Goal: Task Accomplishment & Management: Complete application form

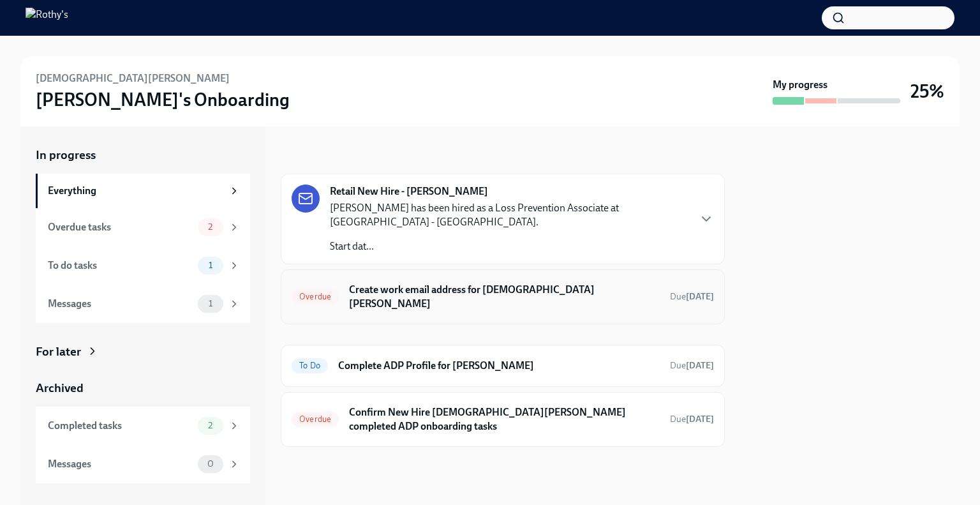
click at [459, 299] on div "Overdue Create work email address for Christian Perez Due 14 days ago" at bounding box center [503, 296] width 422 height 33
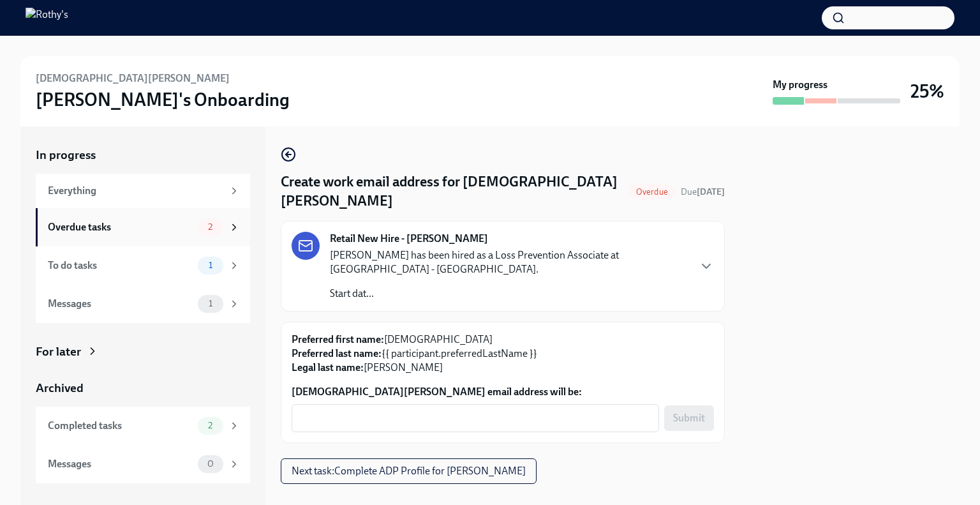
click at [135, 232] on div "Overdue tasks" at bounding box center [120, 227] width 145 height 14
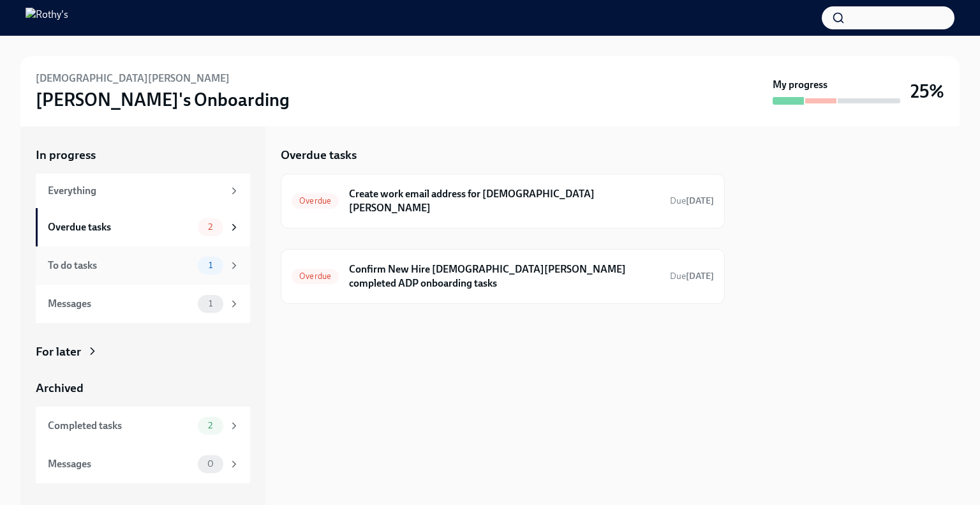
click at [129, 252] on div "To do tasks 1" at bounding box center [143, 265] width 214 height 38
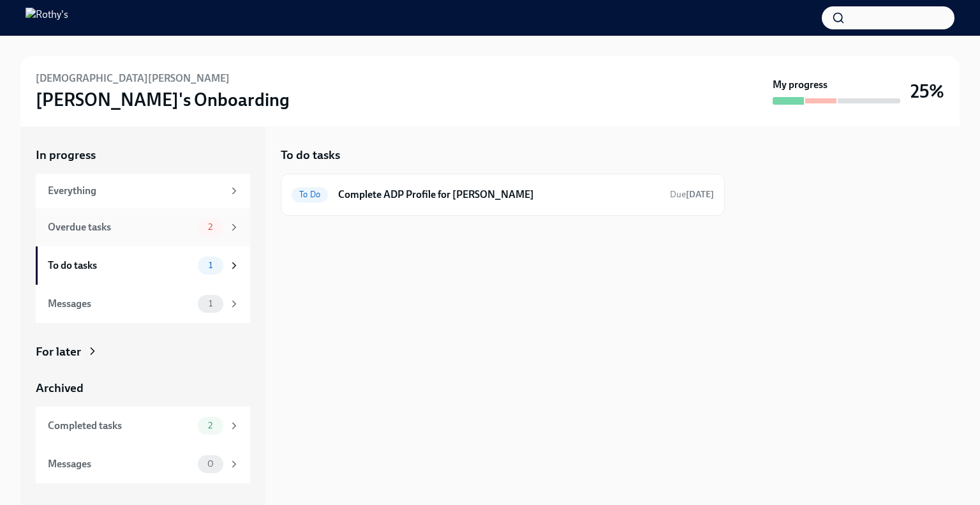
click at [123, 224] on div "Overdue tasks" at bounding box center [120, 227] width 145 height 14
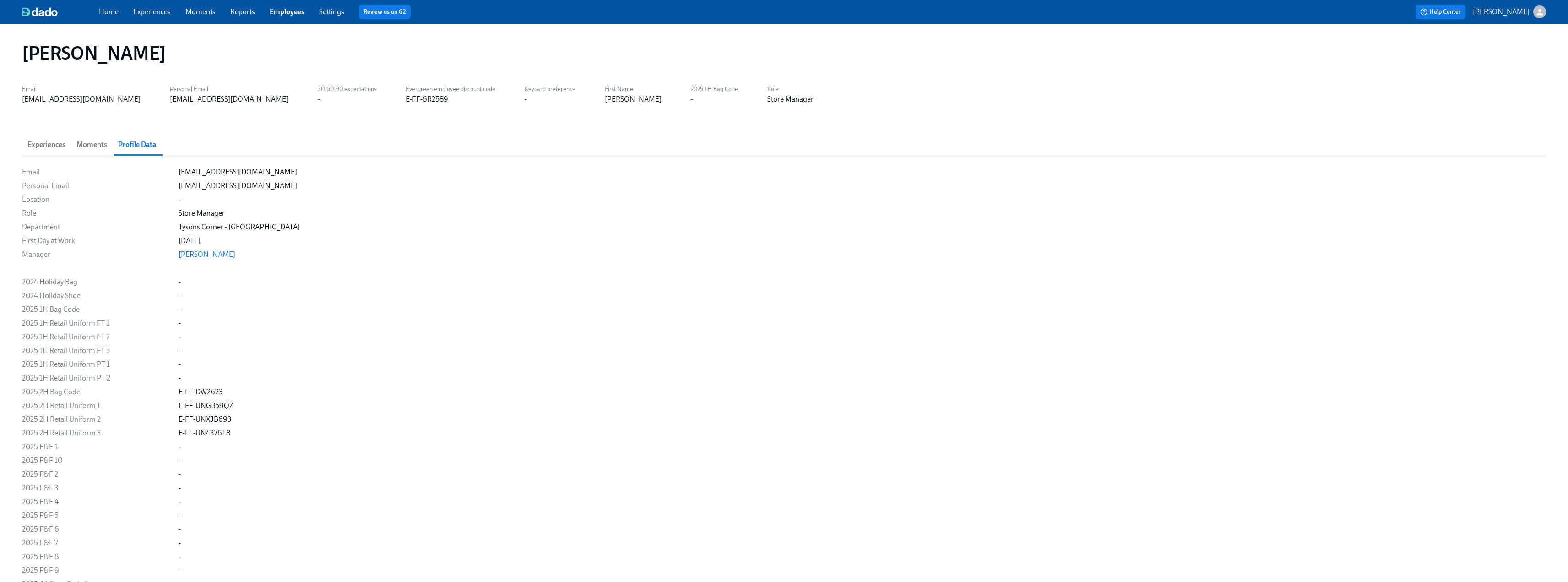
scroll to position [687, 0]
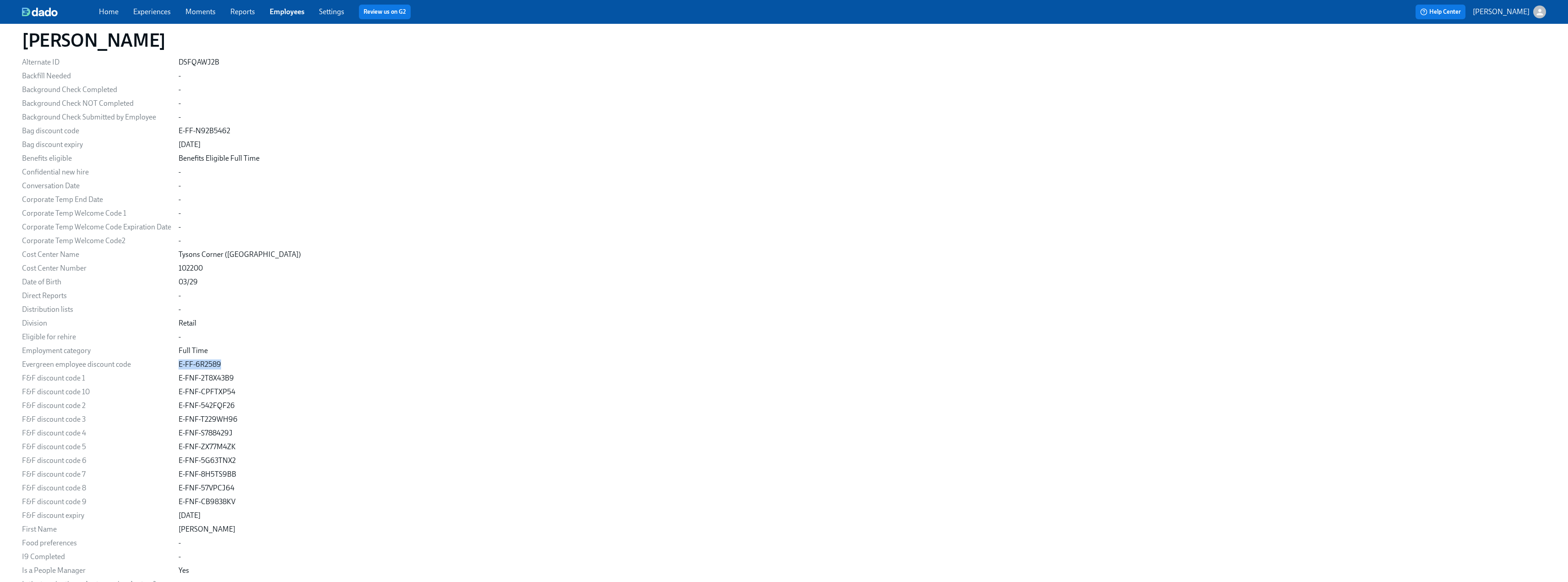
click at [278, 14] on link "Employees" at bounding box center [287, 11] width 34 height 9
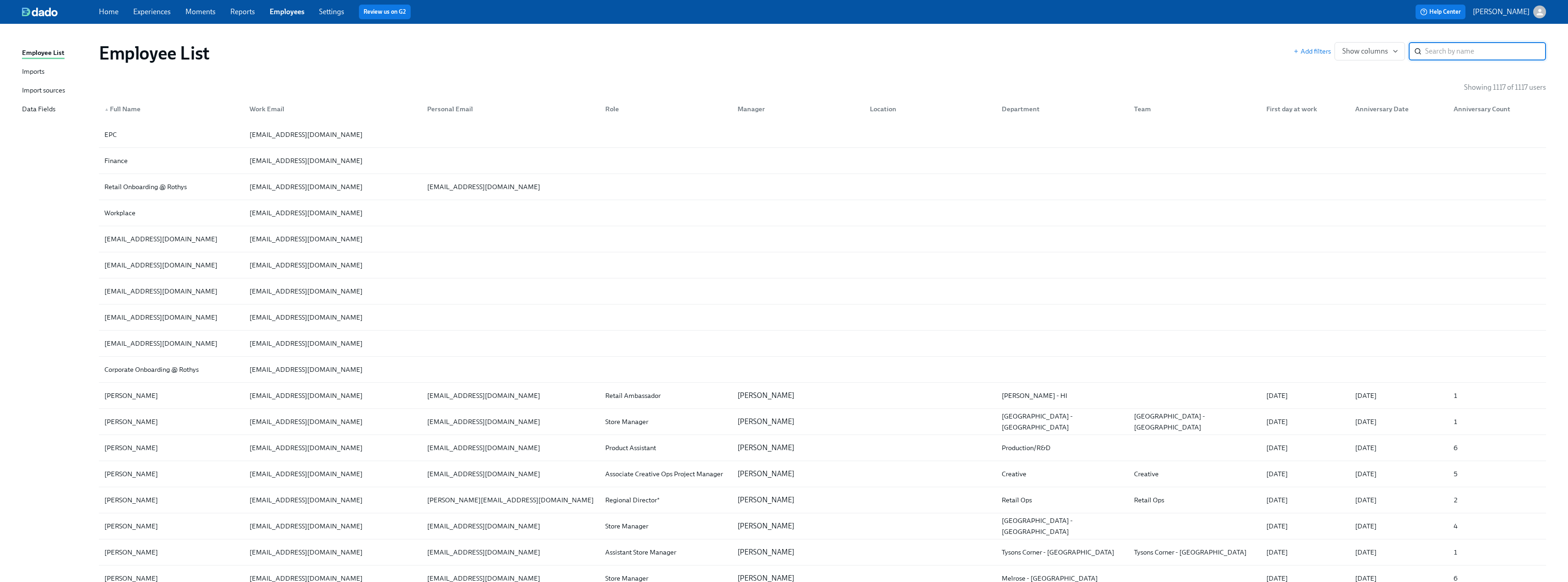
click at [40, 70] on div "Imports" at bounding box center [33, 72] width 22 height 11
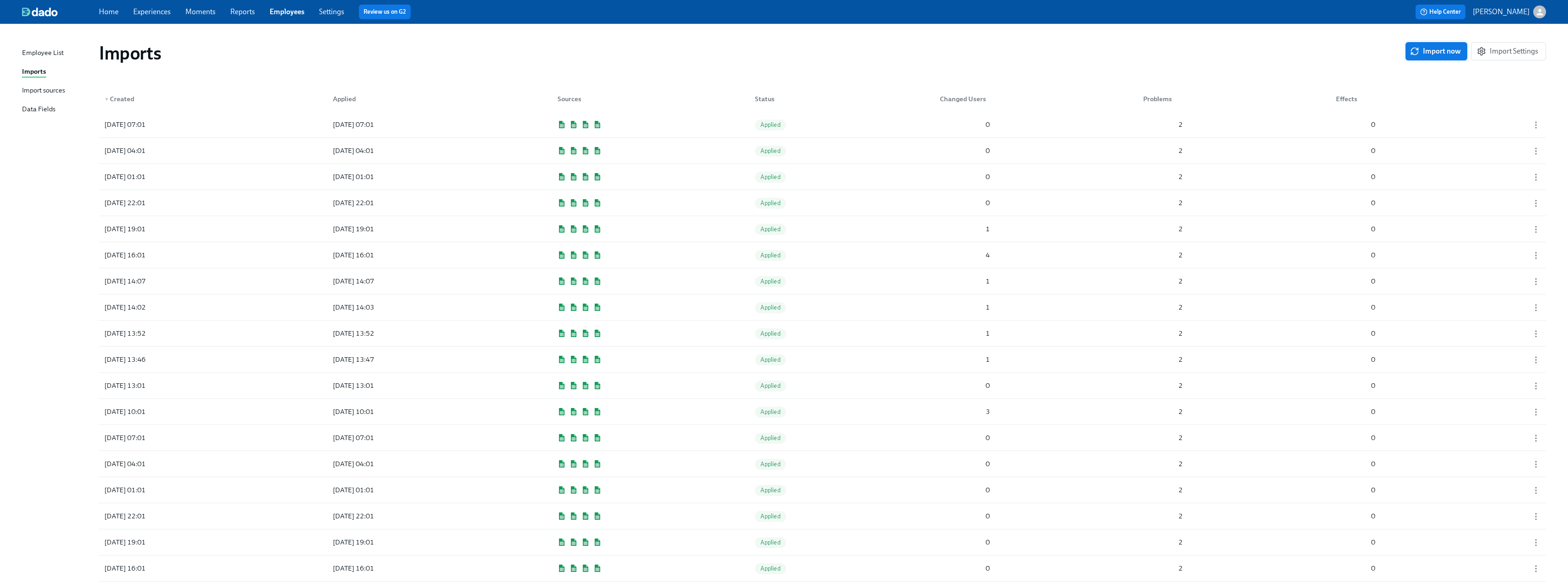
click at [1449, 52] on span "Import now" at bounding box center [1436, 51] width 49 height 9
click at [499, 116] on div "2025/08/26 09:06 Pending 12 2 0" at bounding box center [822, 125] width 1447 height 26
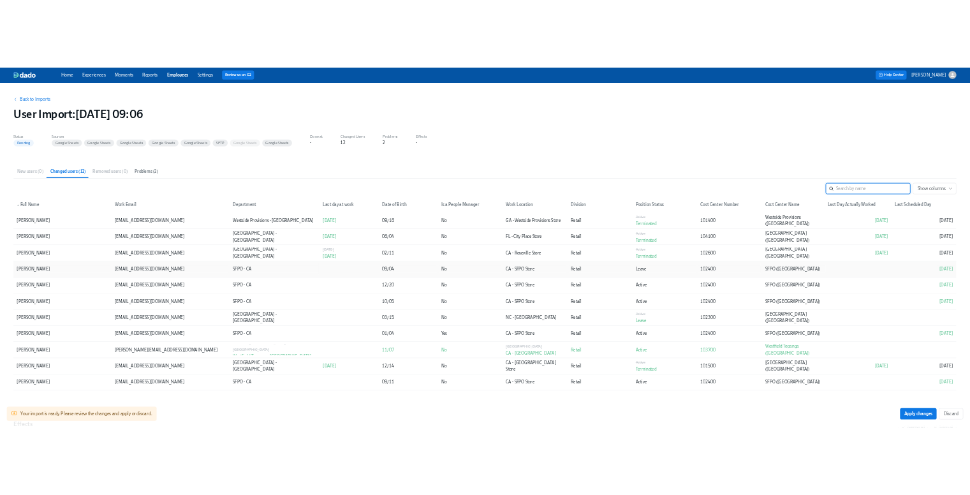
scroll to position [30, 0]
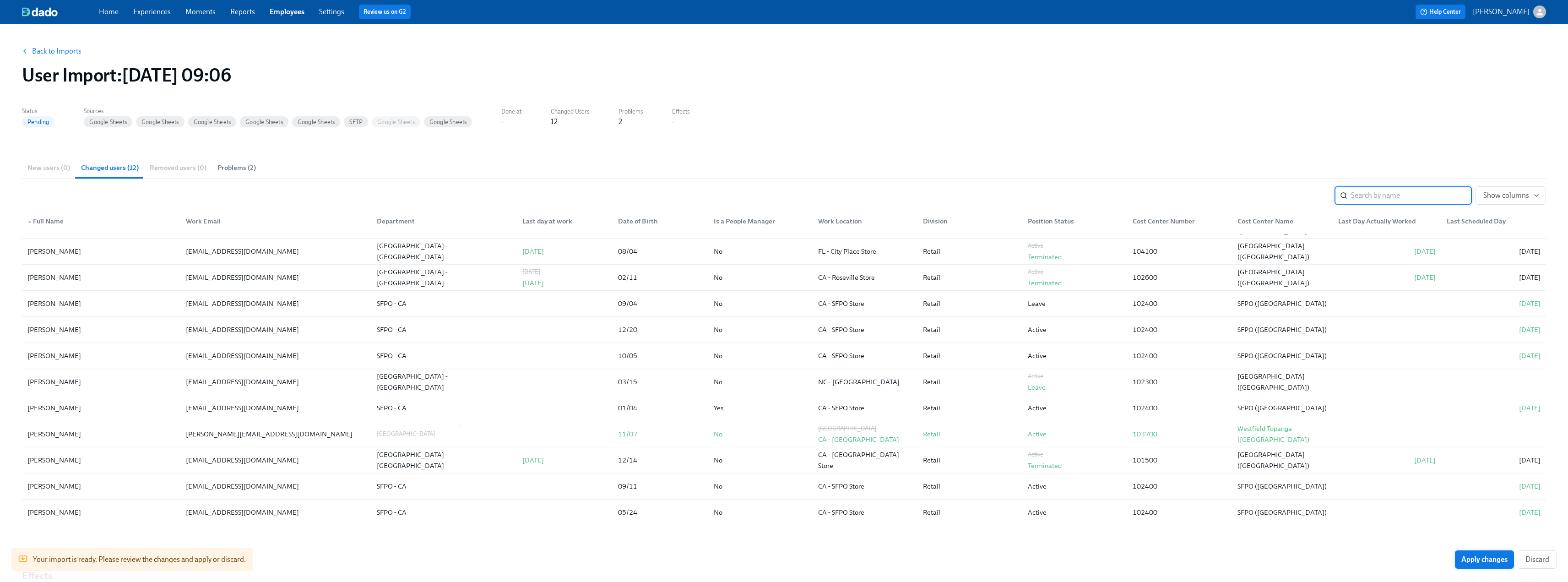
click at [1508, 557] on span "Apply changes" at bounding box center [1484, 559] width 46 height 9
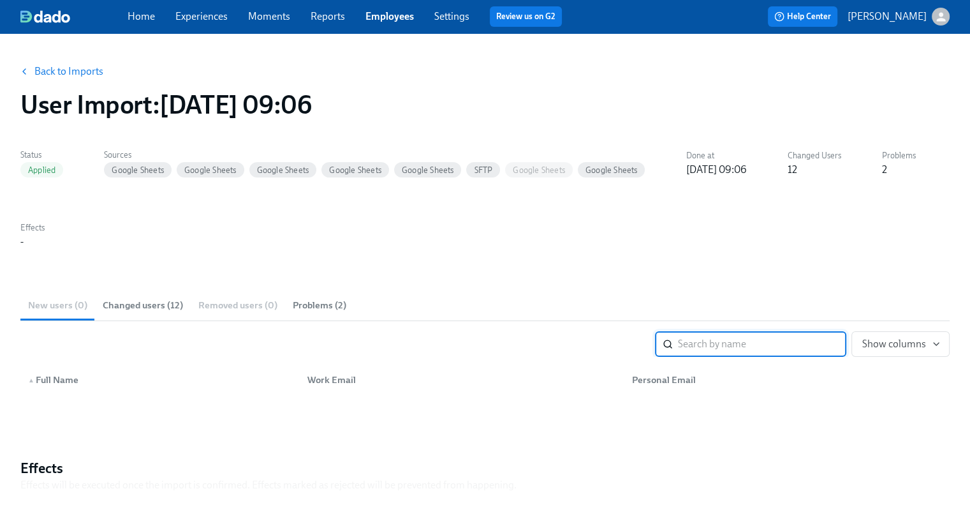
click at [216, 21] on link "Experiences" at bounding box center [201, 16] width 52 height 12
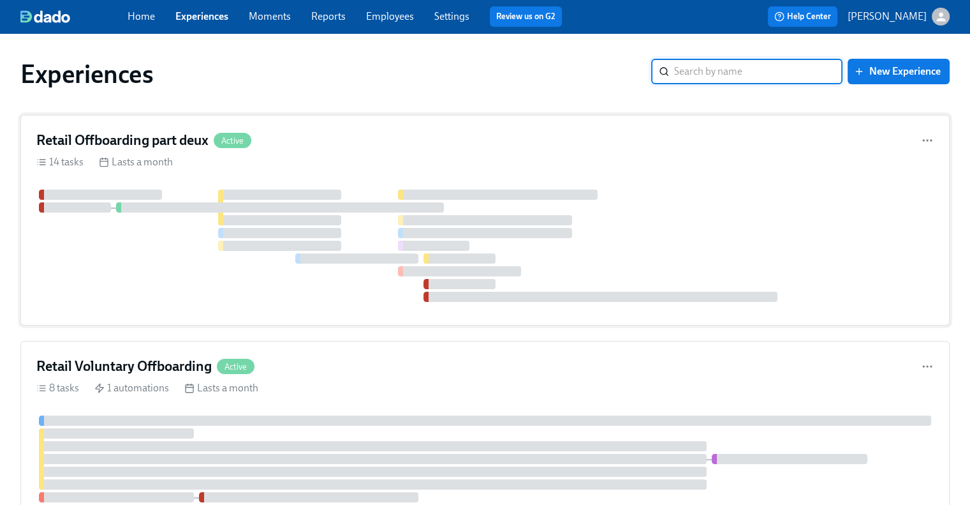
click at [157, 150] on div "Retail Offboarding part deux Active 14 tasks Lasts a month" at bounding box center [485, 220] width 930 height 211
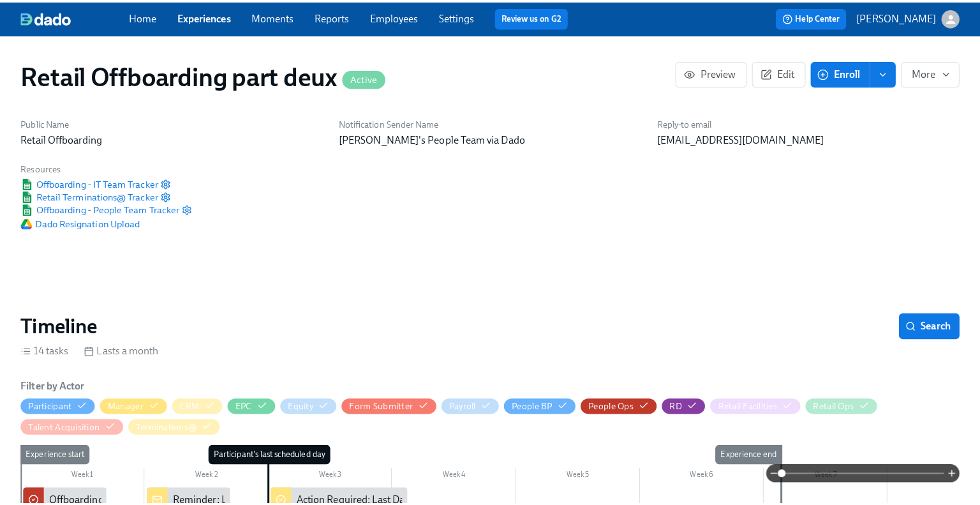
scroll to position [0, 6849]
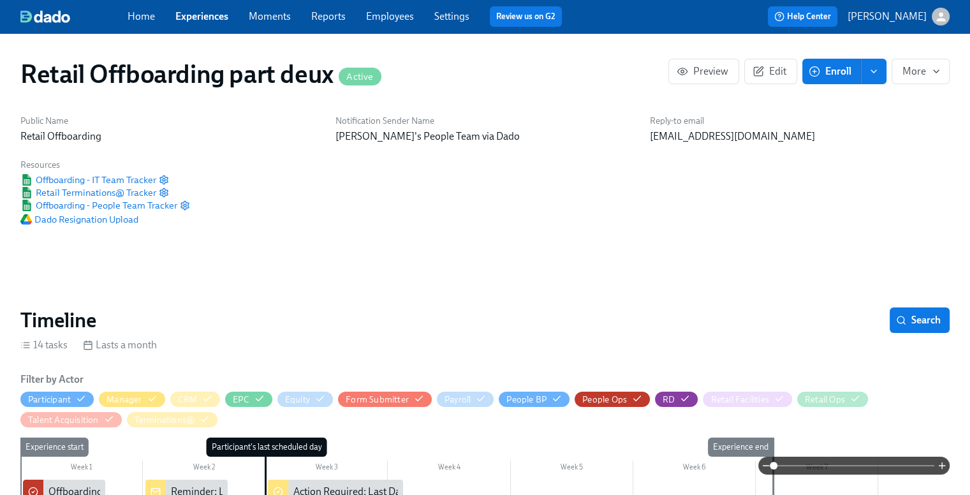
click at [838, 71] on span "Enroll" at bounding box center [831, 71] width 40 height 13
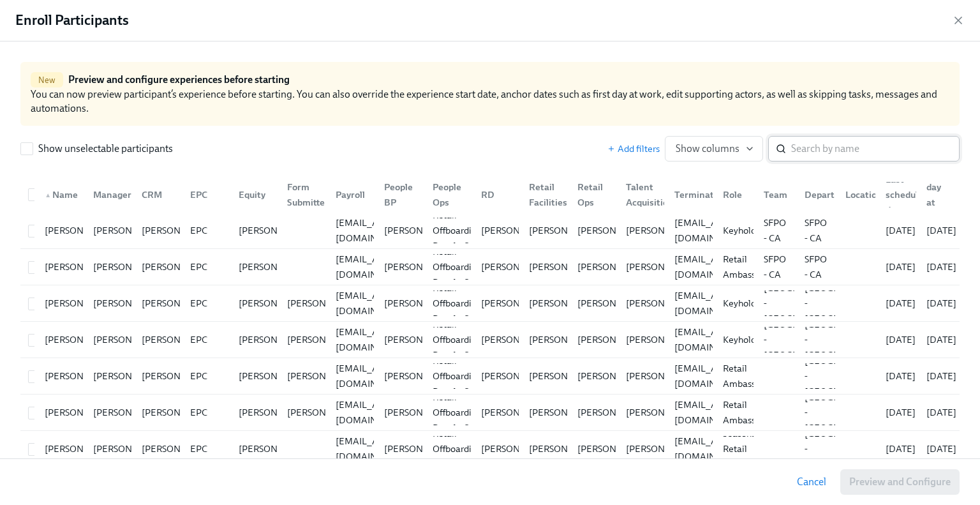
click at [862, 147] on input "search" at bounding box center [875, 149] width 168 height 26
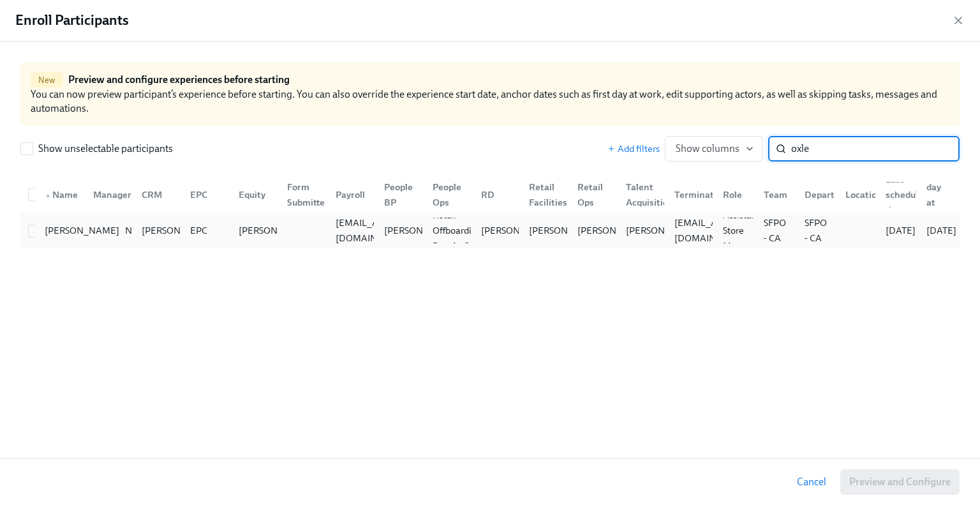
type input "oxle"
click at [37, 227] on div "[PERSON_NAME]" at bounding box center [58, 231] width 48 height 26
checkbox input "true"
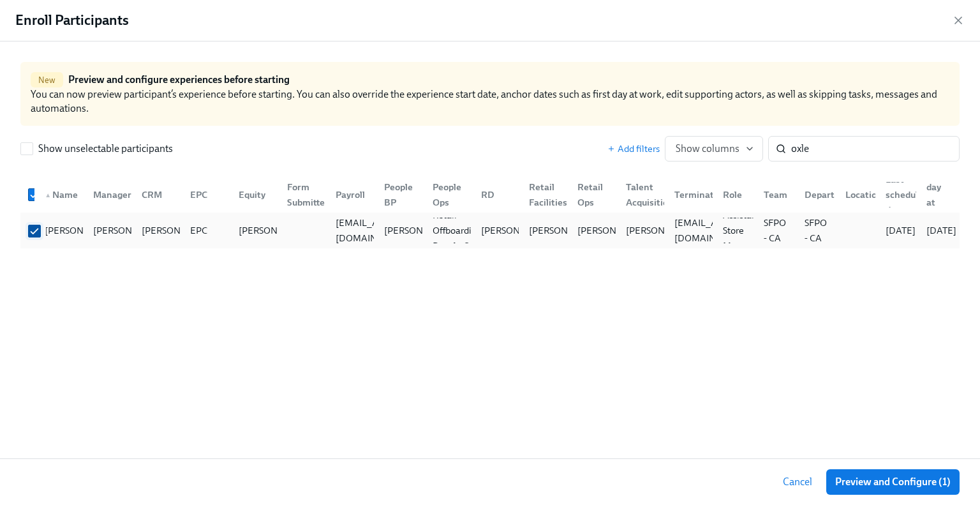
click at [29, 228] on input "checkbox" at bounding box center [34, 230] width 11 height 11
checkbox input "false"
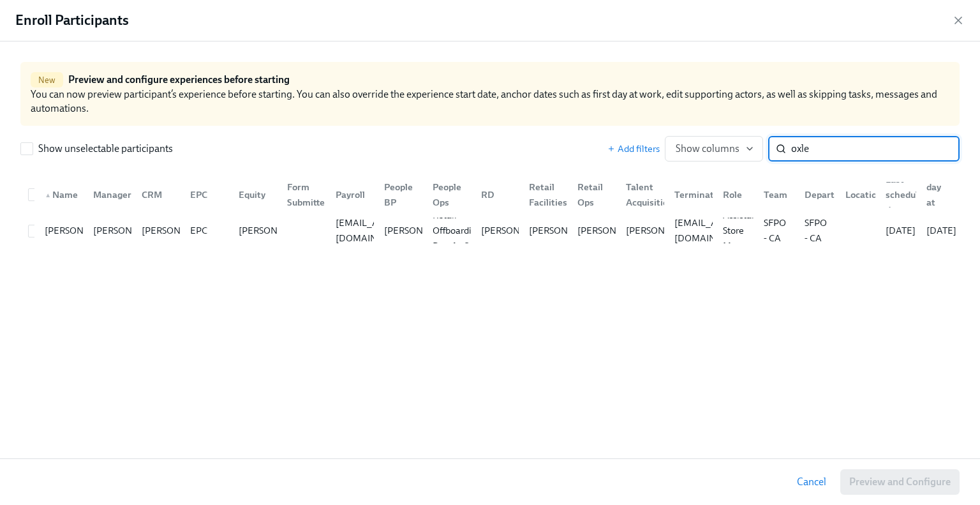
drag, startPoint x: 821, startPoint y: 147, endPoint x: 773, endPoint y: 146, distance: 47.9
click at [773, 146] on div "oxle ​" at bounding box center [863, 149] width 191 height 26
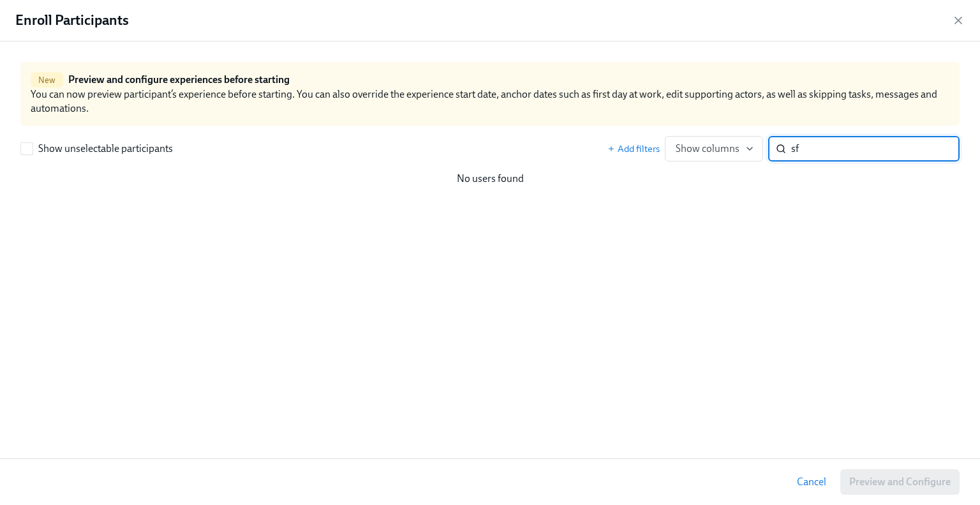
type input "s"
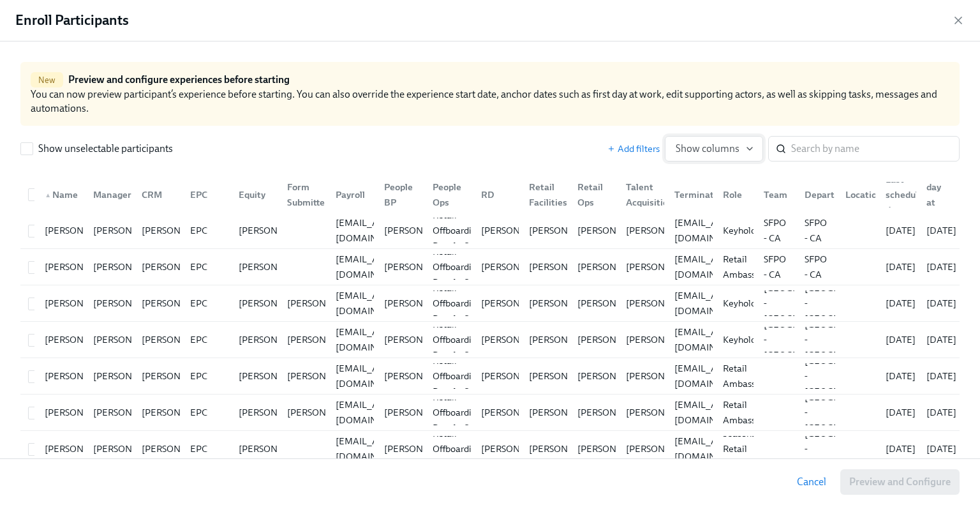
click at [693, 140] on button "Show columns" at bounding box center [714, 149] width 98 height 26
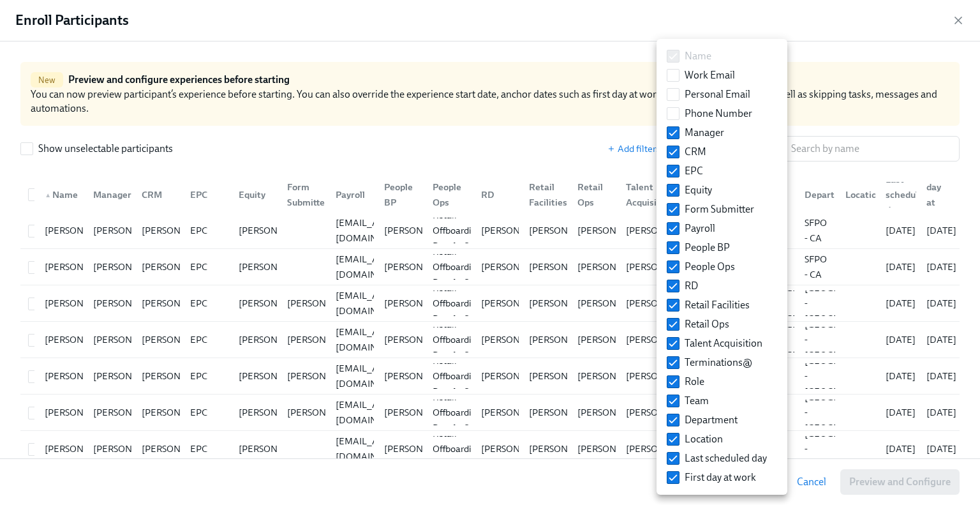
click at [593, 136] on div at bounding box center [490, 252] width 980 height 505
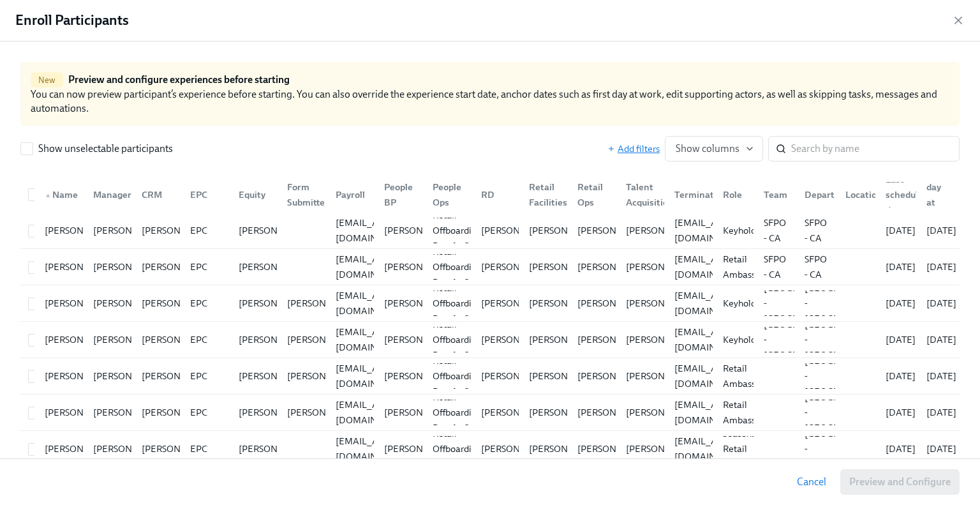
click at [623, 147] on span "Add filters" at bounding box center [633, 148] width 52 height 13
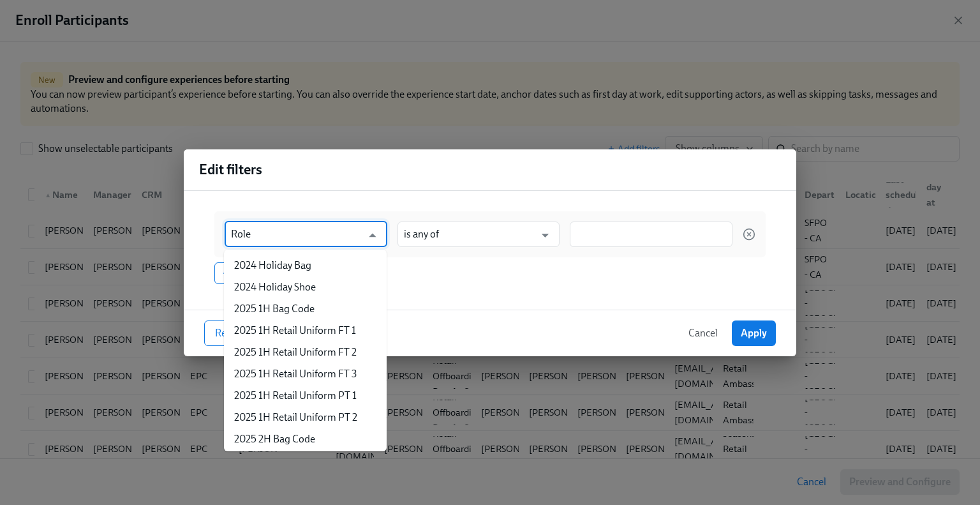
click at [335, 235] on input "Role" at bounding box center [296, 234] width 131 height 26
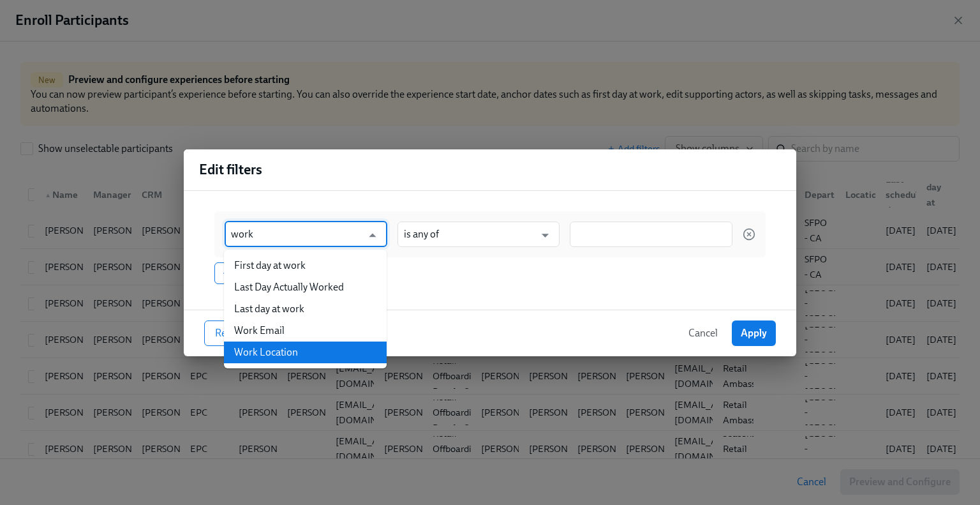
click at [319, 354] on li "Work Location" at bounding box center [305, 352] width 163 height 22
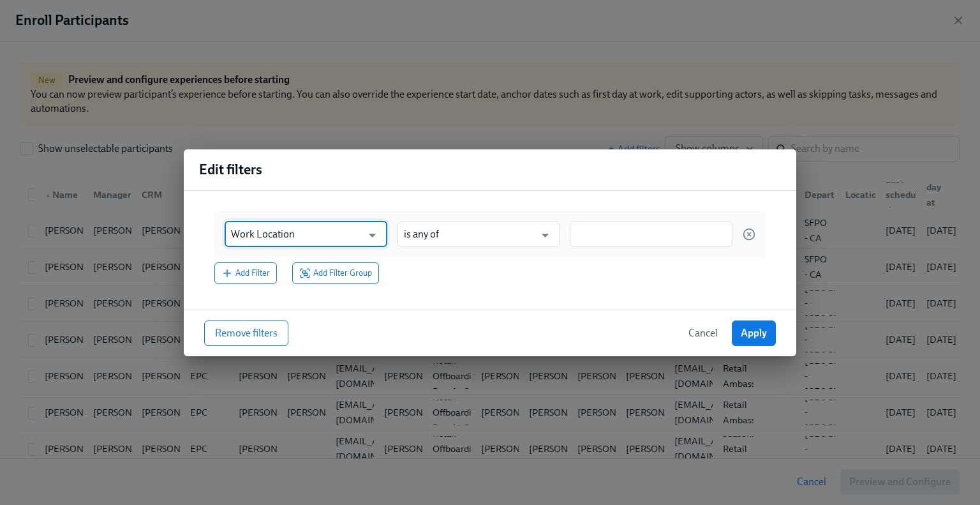
type input "Work Location"
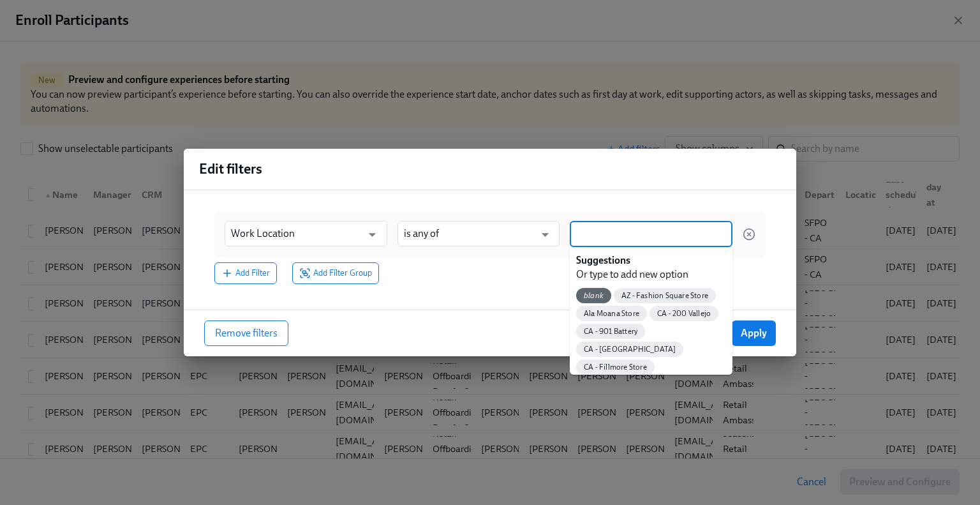
click at [578, 236] on input at bounding box center [651, 233] width 150 height 13
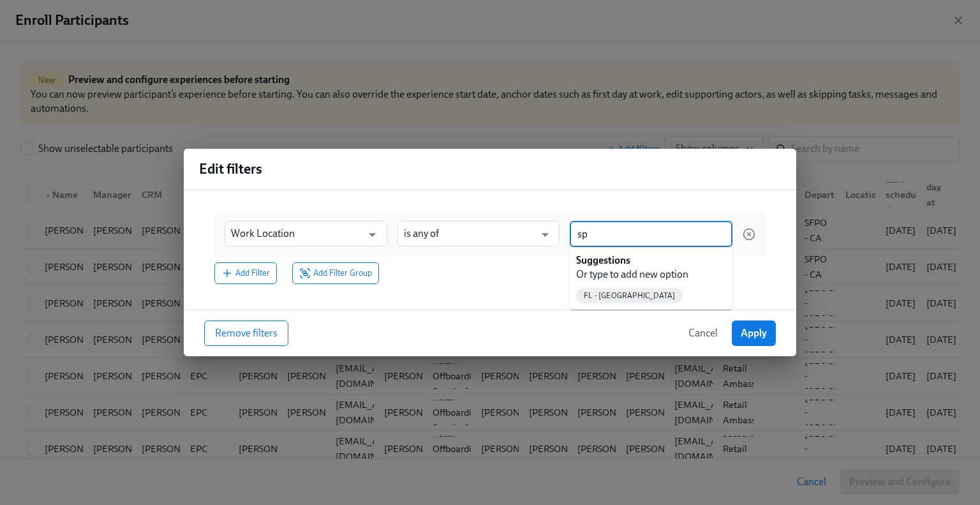
type input "spf"
drag, startPoint x: 701, startPoint y: 230, endPoint x: 552, endPoint y: 234, distance: 148.7
click at [552, 234] on div "Work Location ​ is any of ​ spf" at bounding box center [489, 234] width 551 height 47
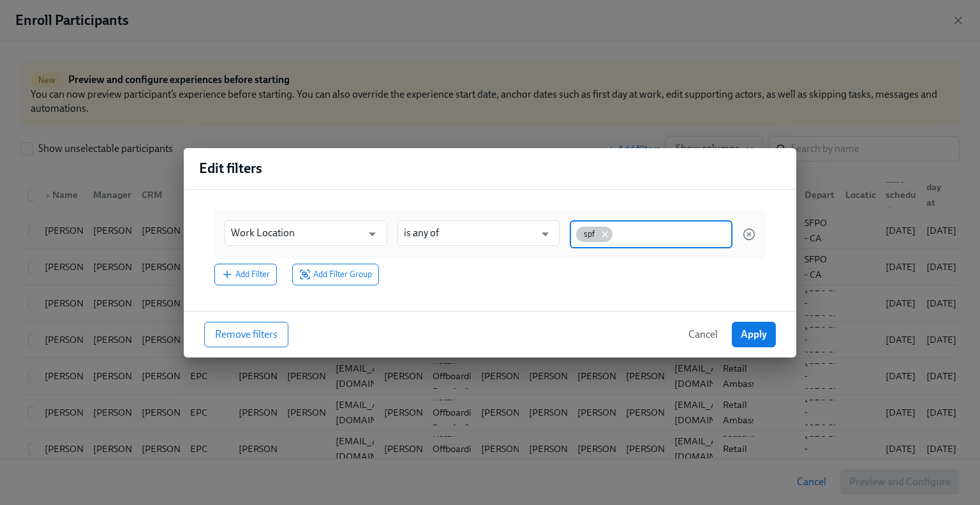
click at [605, 234] on icon at bounding box center [605, 234] width 10 height 10
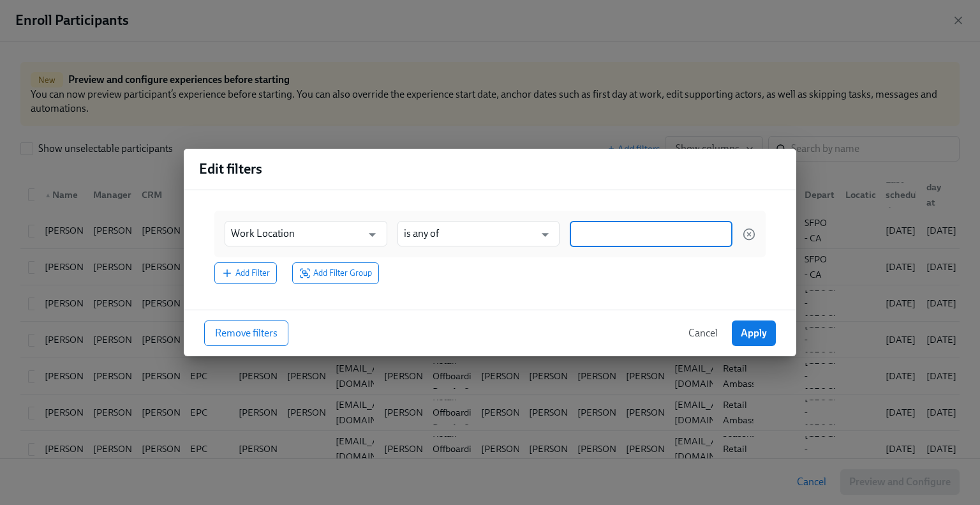
click at [604, 234] on input at bounding box center [651, 233] width 150 height 13
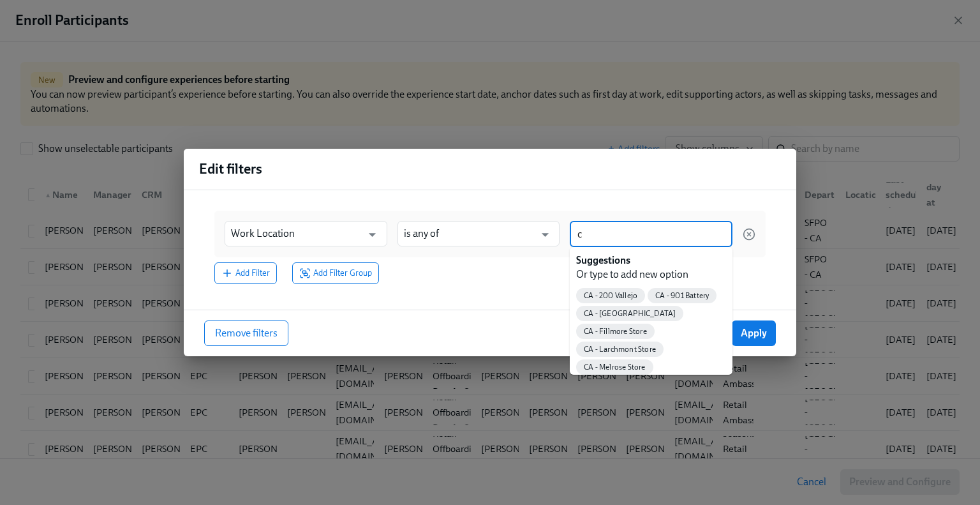
type input "ca"
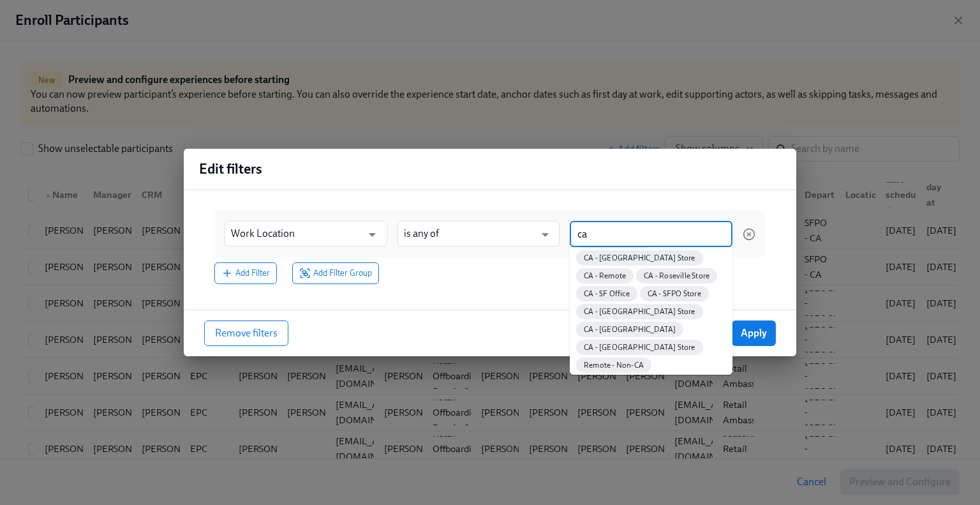
scroll to position [128, 0]
click at [669, 298] on span "CA - SFPO Store" at bounding box center [674, 293] width 69 height 10
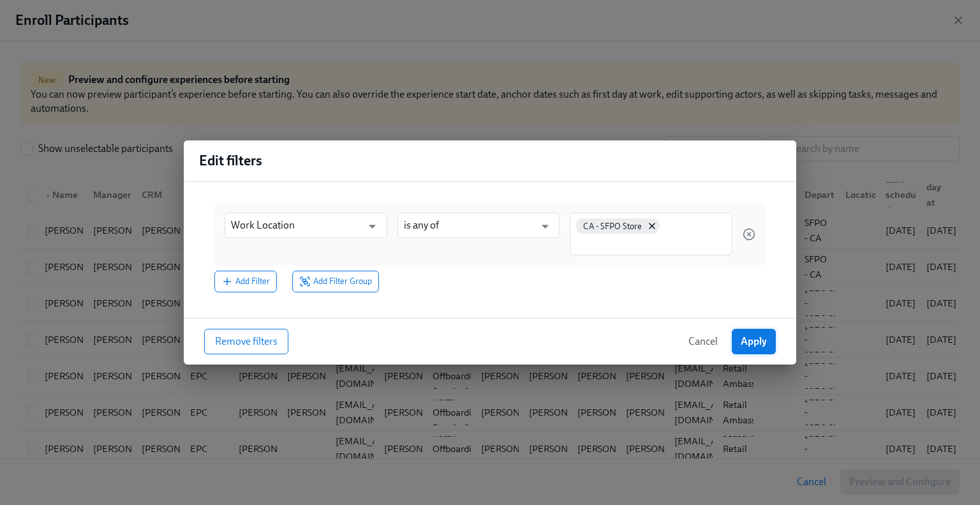
click at [757, 346] on span "Apply" at bounding box center [754, 341] width 26 height 13
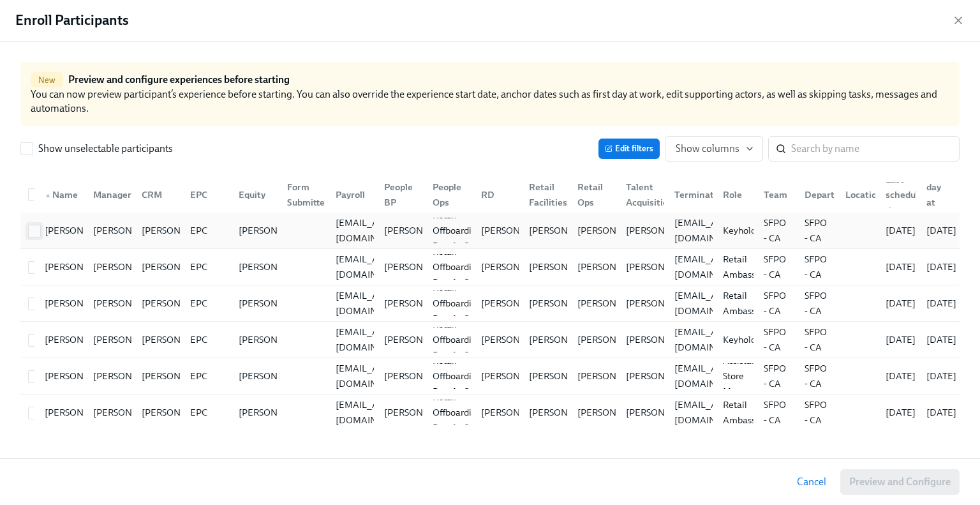
click at [29, 233] on input "checkbox" at bounding box center [34, 230] width 11 height 11
checkbox input "true"
click at [33, 272] on span at bounding box center [34, 267] width 13 height 13
checkbox input "true"
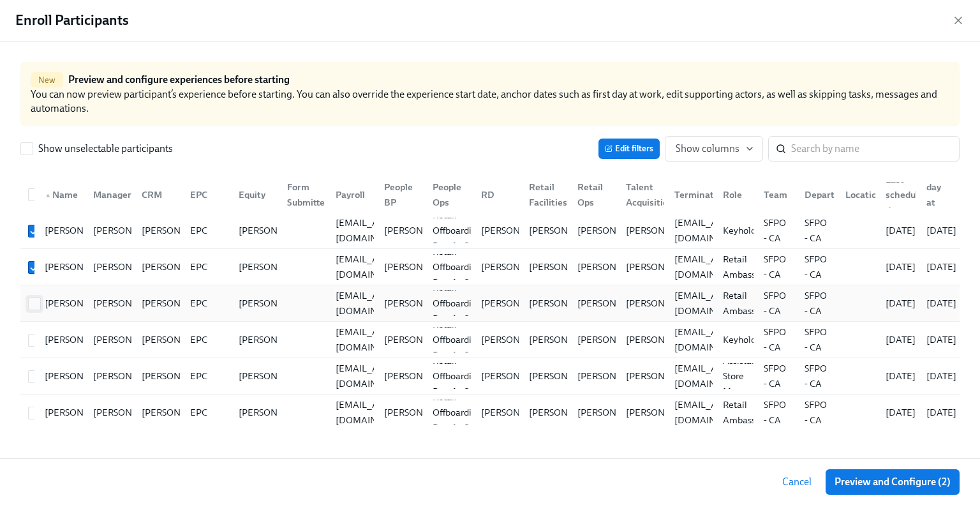
click at [33, 300] on input "checkbox" at bounding box center [34, 303] width 11 height 11
checkbox input "true"
click at [31, 347] on div at bounding box center [28, 340] width 11 height 26
checkbox input "true"
click at [33, 387] on div at bounding box center [28, 376] width 11 height 26
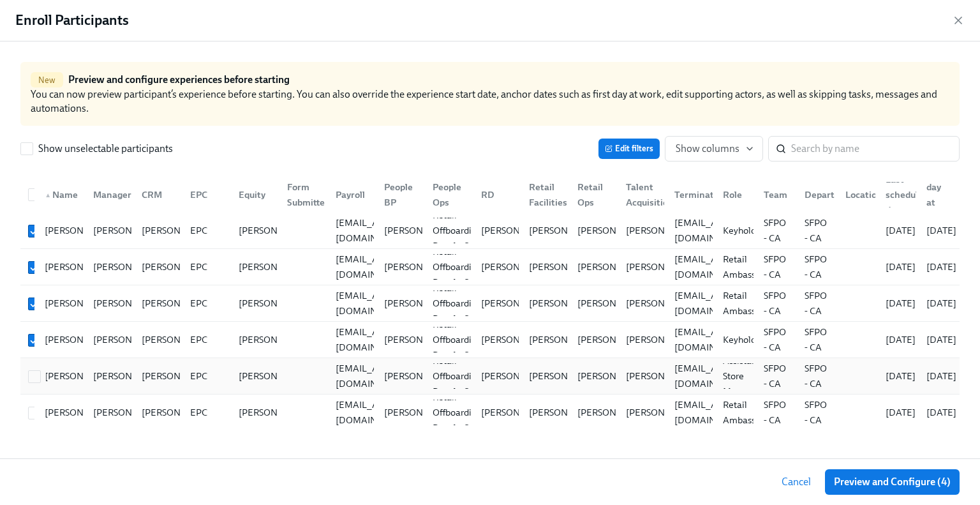
checkbox input "true"
click at [35, 418] on div "Veronica Garcia" at bounding box center [58, 412] width 48 height 26
checkbox input "true"
click at [903, 478] on span "Preview and Configure (6)" at bounding box center [892, 481] width 117 height 13
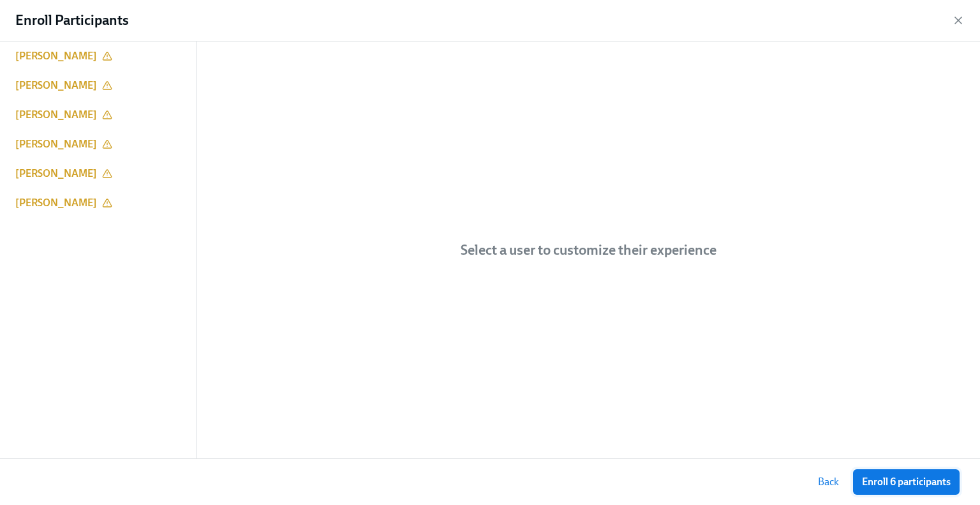
click at [885, 477] on span "Enroll 6 participants" at bounding box center [906, 481] width 89 height 13
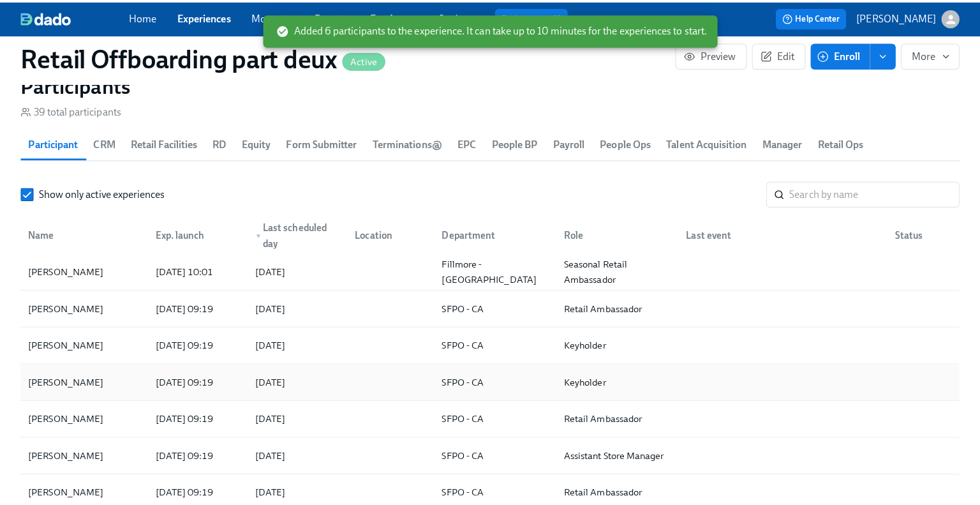
scroll to position [1148, 0]
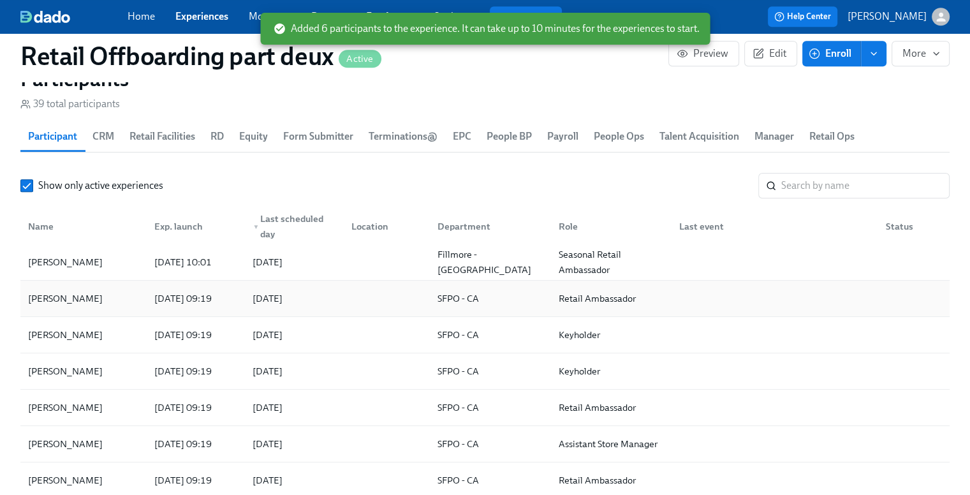
click at [105, 309] on div "Lidia Galvez" at bounding box center [83, 299] width 121 height 26
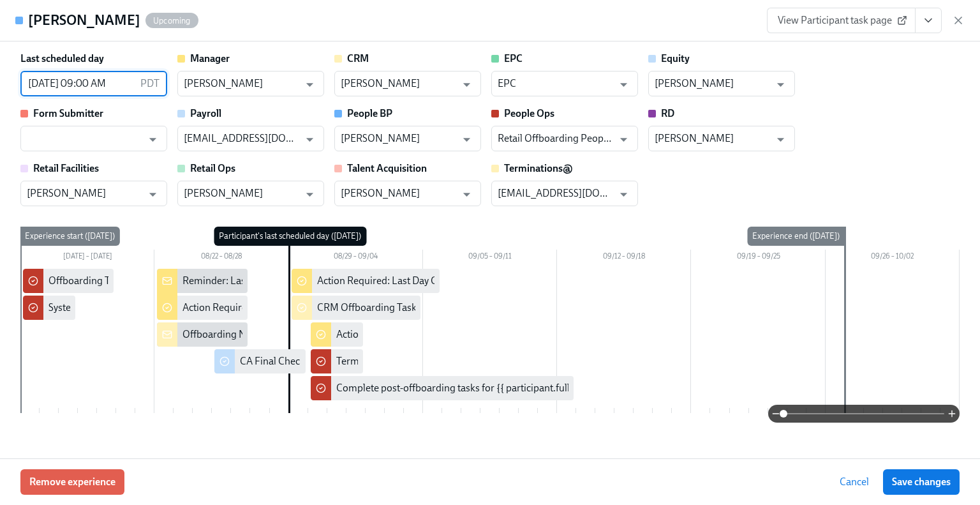
click at [72, 84] on input "08/29/2025 09:00 AM" at bounding box center [77, 84] width 115 height 26
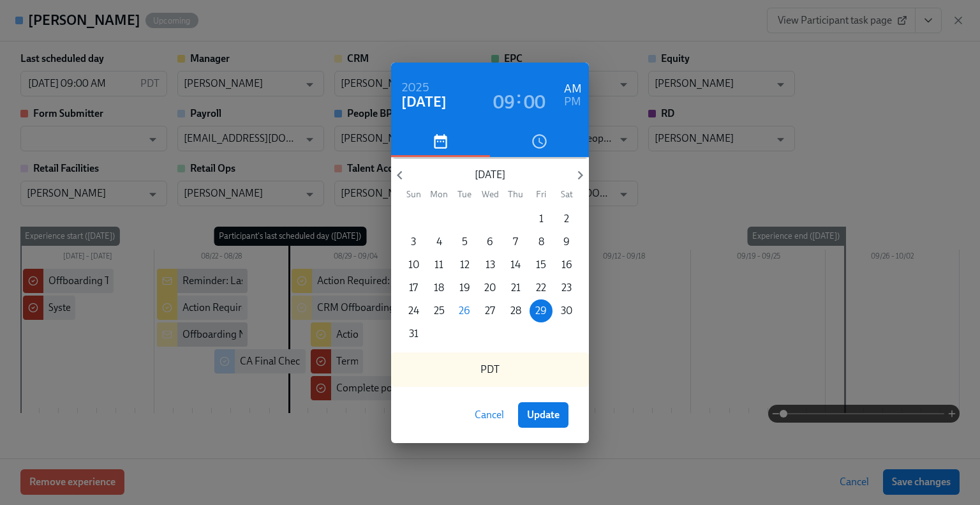
click at [478, 418] on span "Cancel" at bounding box center [489, 414] width 29 height 13
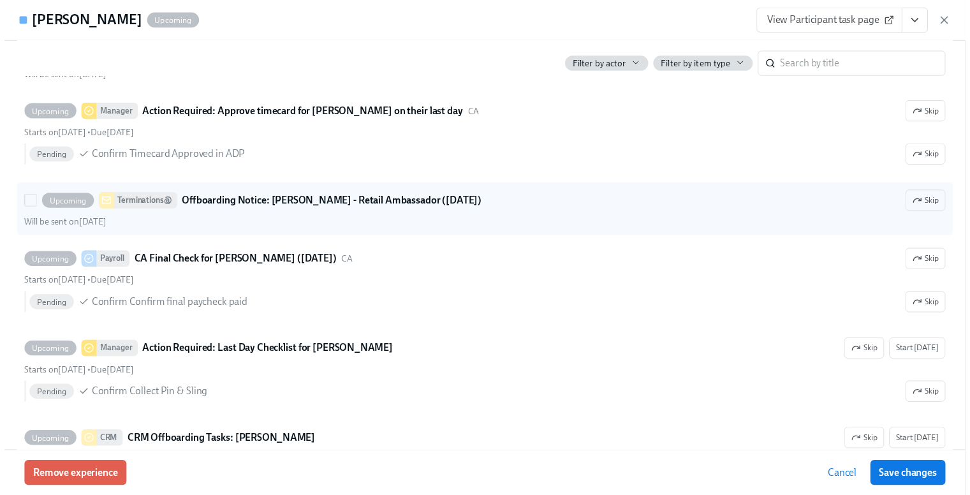
scroll to position [957, 0]
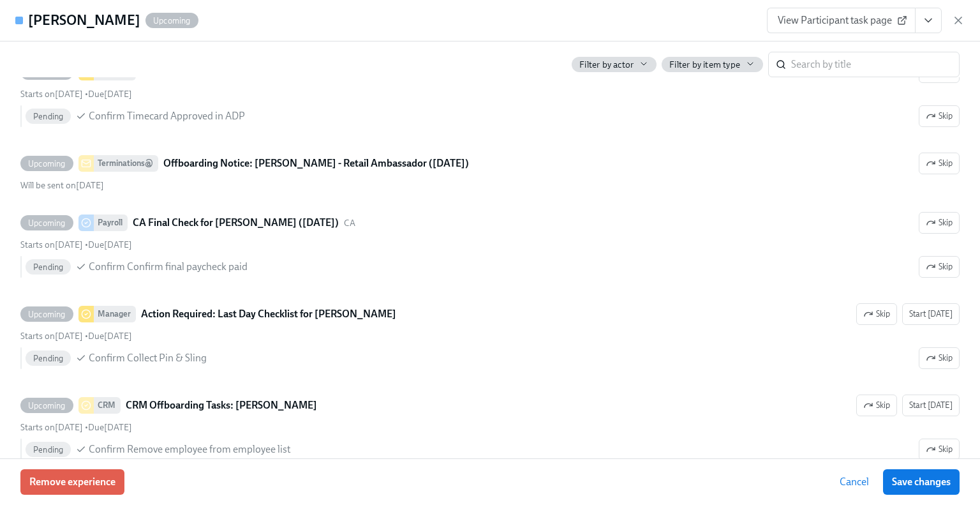
click at [958, 20] on icon "button" at bounding box center [958, 20] width 6 height 6
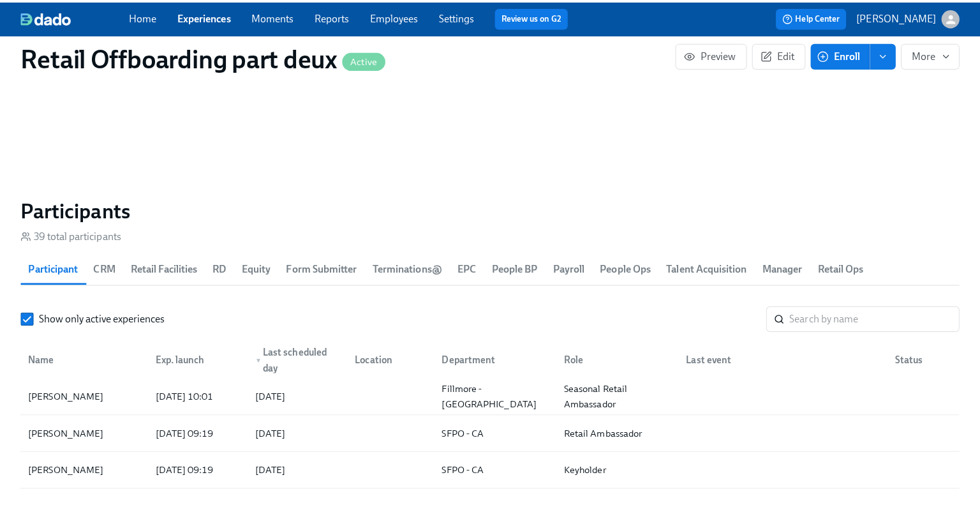
scroll to position [64, 0]
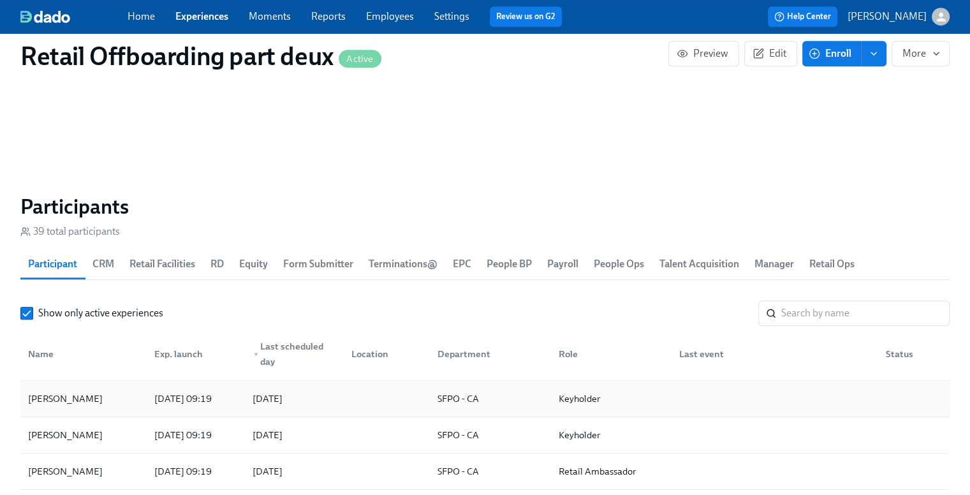
click at [328, 401] on div "2025/08/29" at bounding box center [291, 399] width 99 height 26
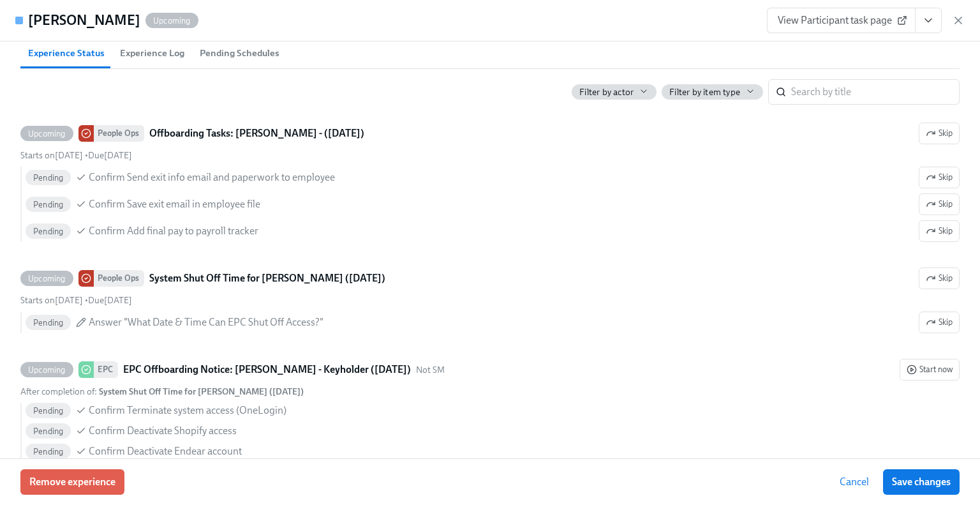
scroll to position [383, 0]
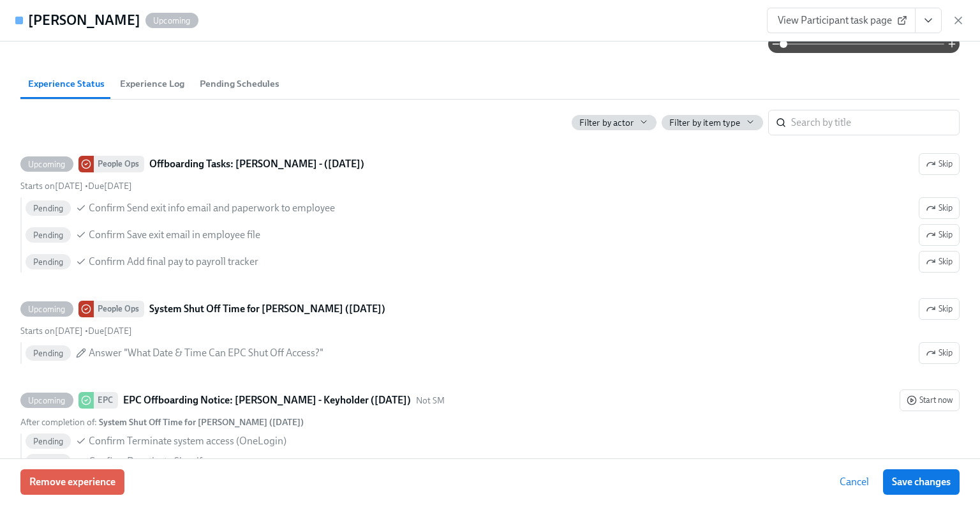
click at [959, 17] on icon "button" at bounding box center [958, 20] width 13 height 13
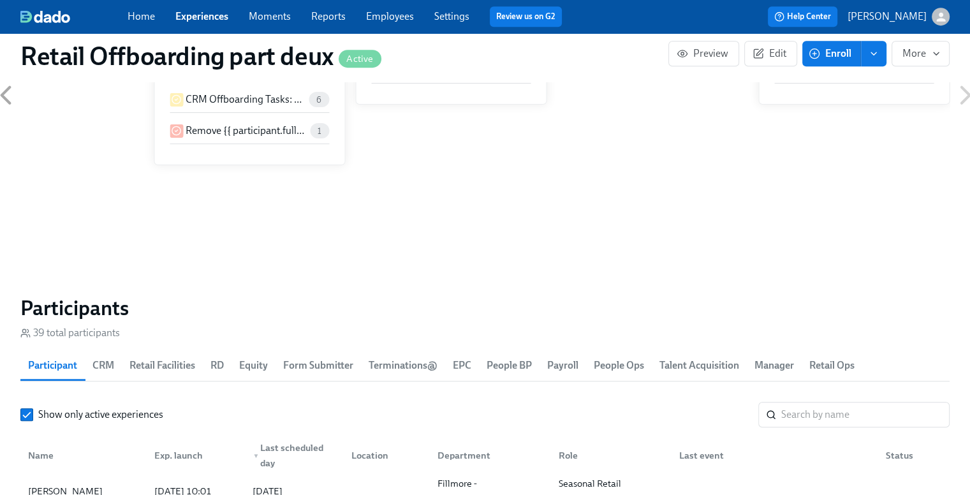
scroll to position [893, 0]
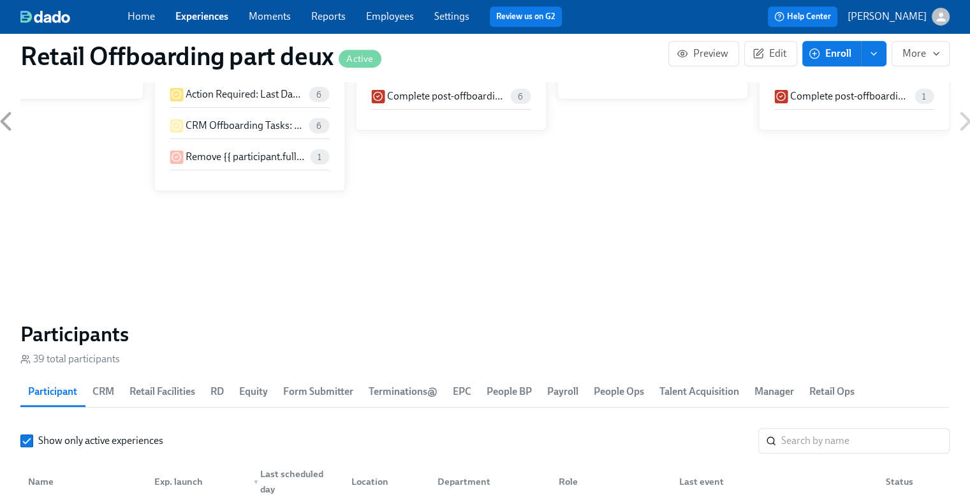
drag, startPoint x: 220, startPoint y: 12, endPoint x: 596, endPoint y: 27, distance: 376.7
click at [220, 12] on link "Experiences" at bounding box center [201, 16] width 53 height 12
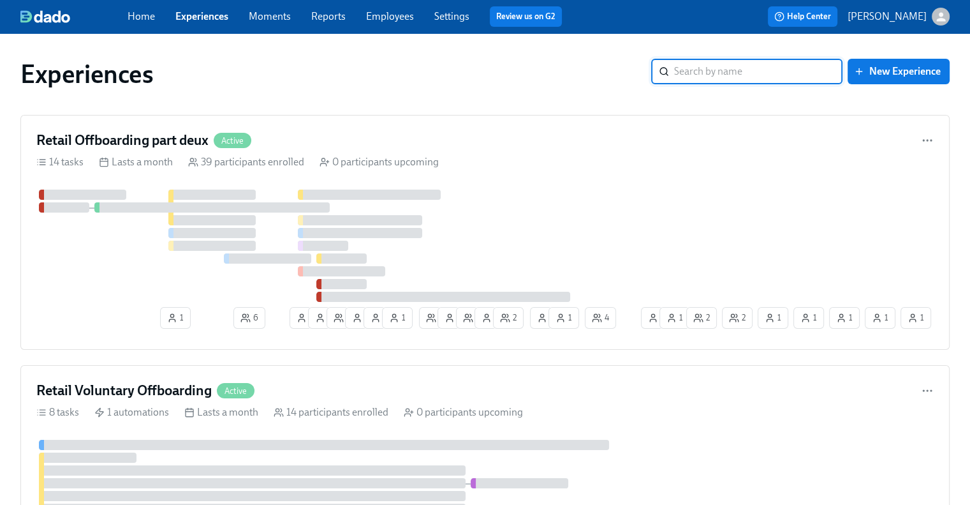
click at [373, 18] on link "Employees" at bounding box center [390, 16] width 48 height 12
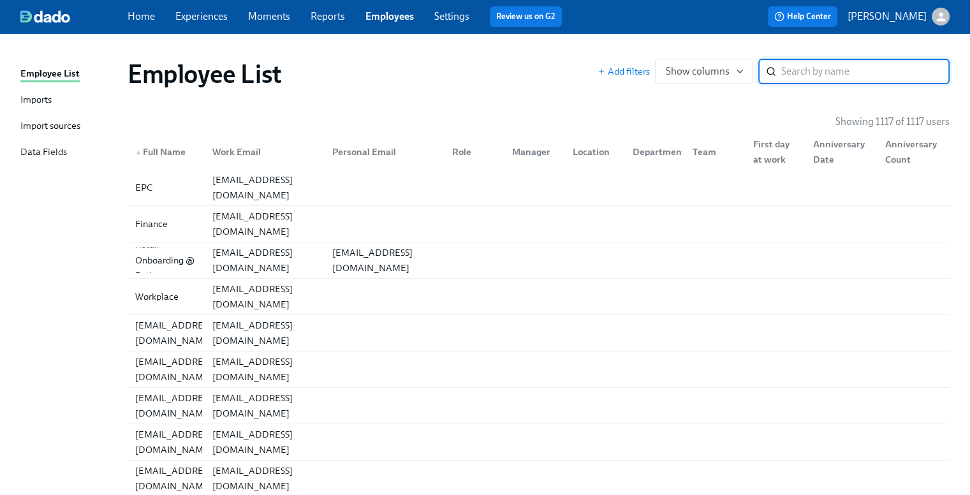
click at [811, 75] on input "search" at bounding box center [866, 72] width 168 height 26
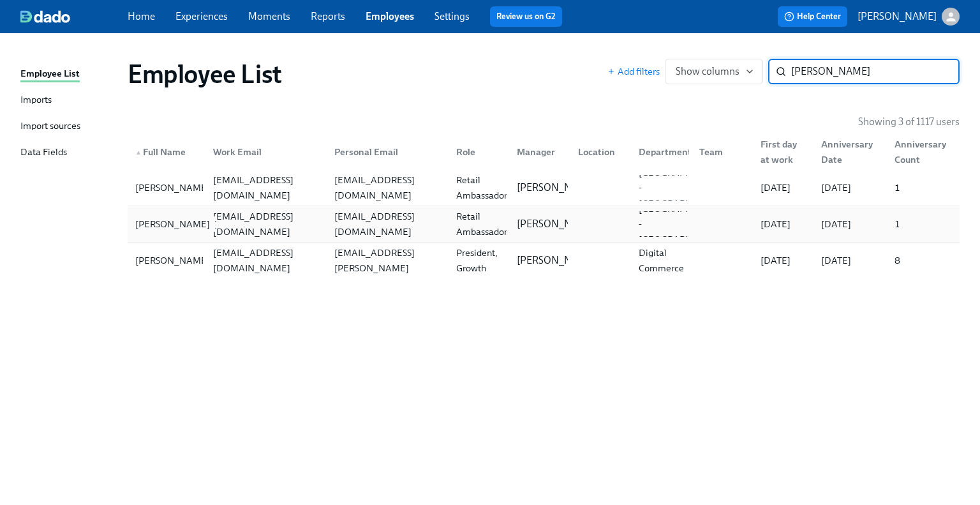
type input "barr"
click at [188, 223] on div "Olivia Barrow" at bounding box center [172, 223] width 85 height 15
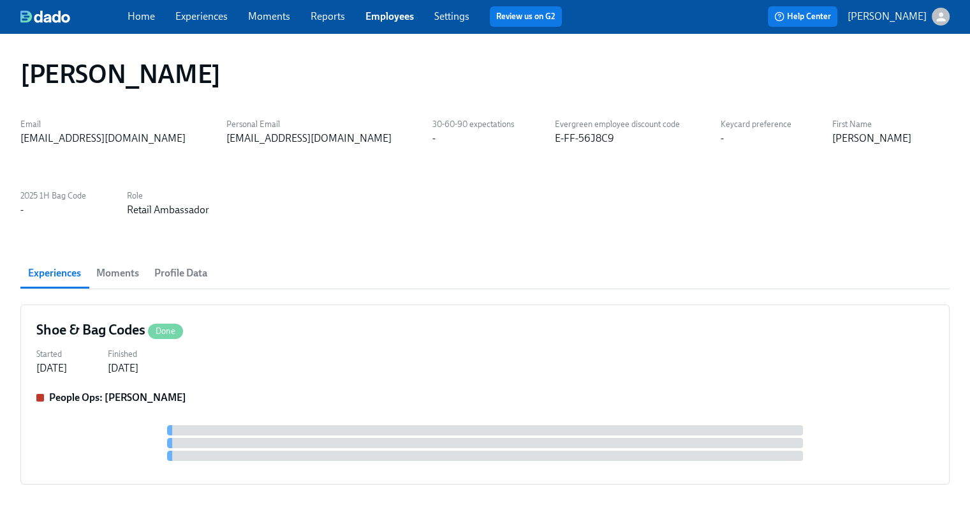
click at [183, 271] on span "Profile Data" at bounding box center [180, 273] width 53 height 18
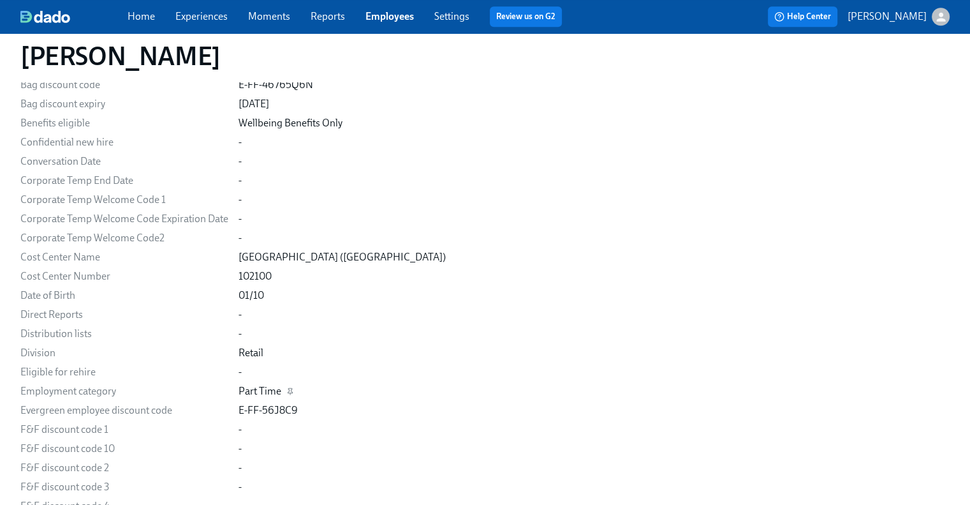
scroll to position [1148, 0]
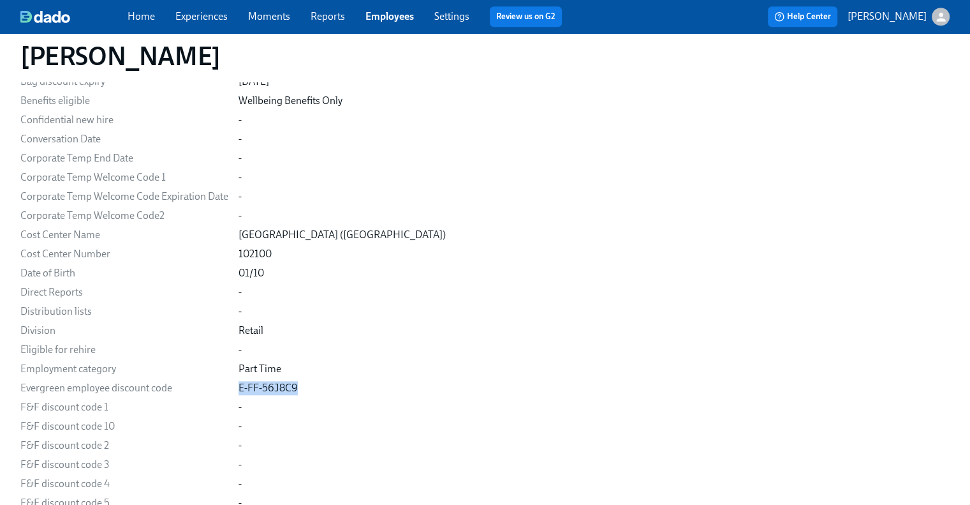
drag, startPoint x: 297, startPoint y: 392, endPoint x: 237, endPoint y: 390, distance: 60.7
copy div "E-FF-56J8C9"
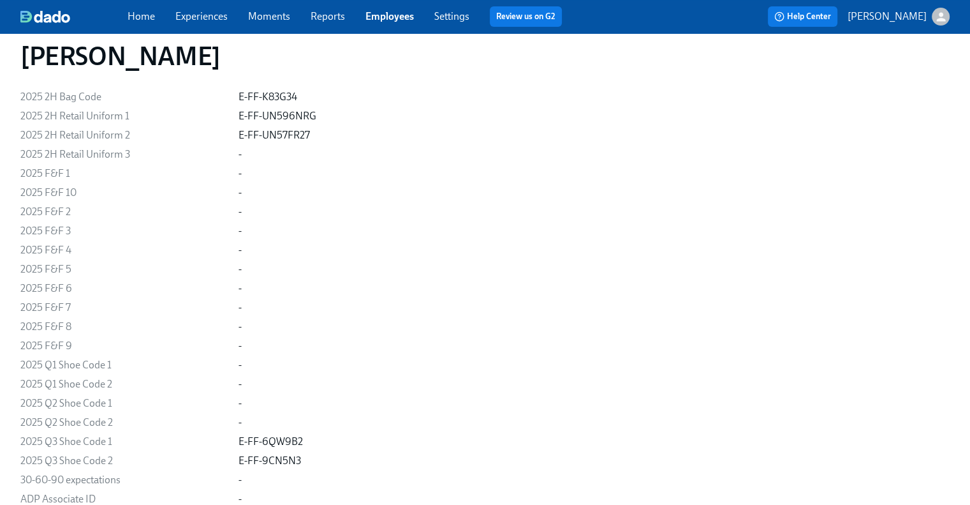
scroll to position [510, 0]
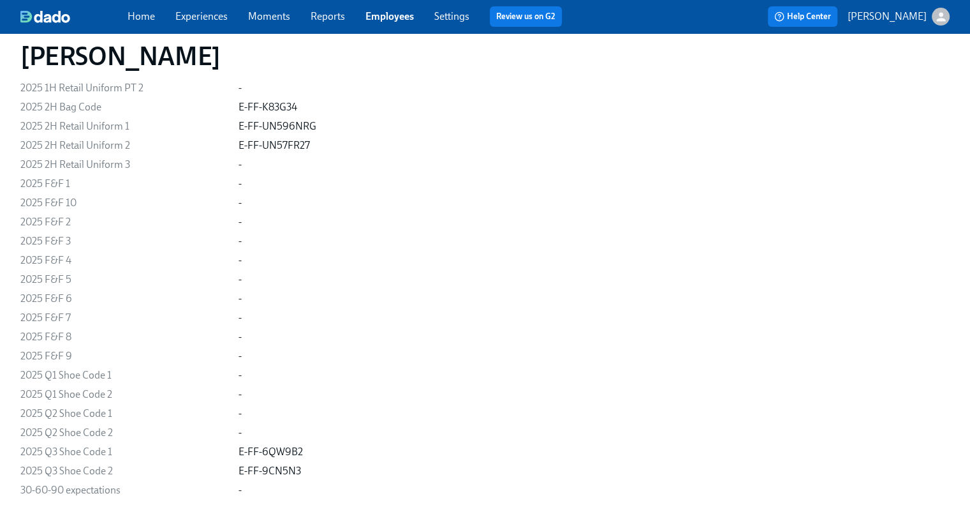
click at [379, 17] on link "Employees" at bounding box center [390, 16] width 48 height 12
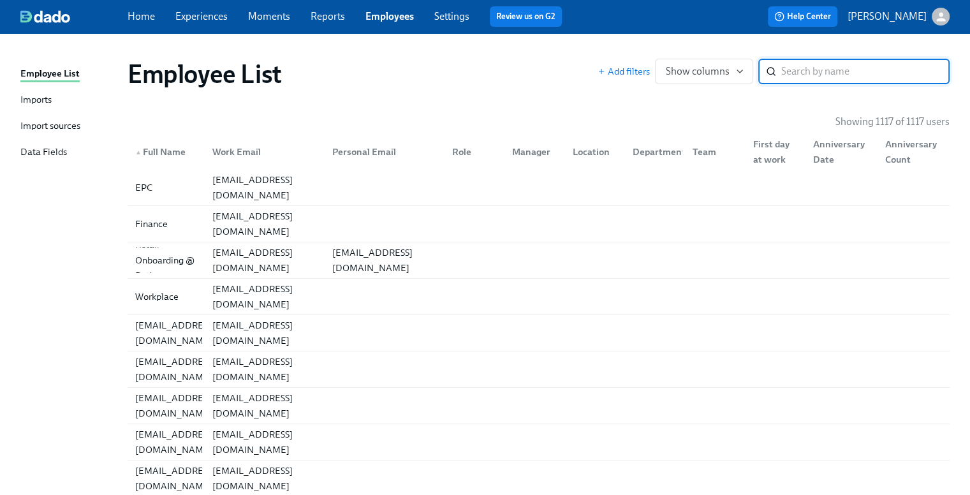
click at [868, 80] on input "search" at bounding box center [866, 72] width 168 height 26
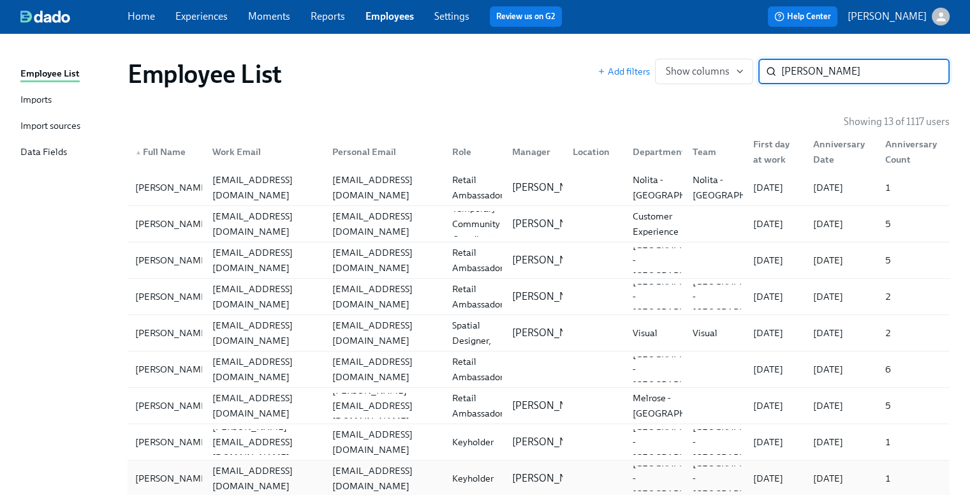
type input "lee"
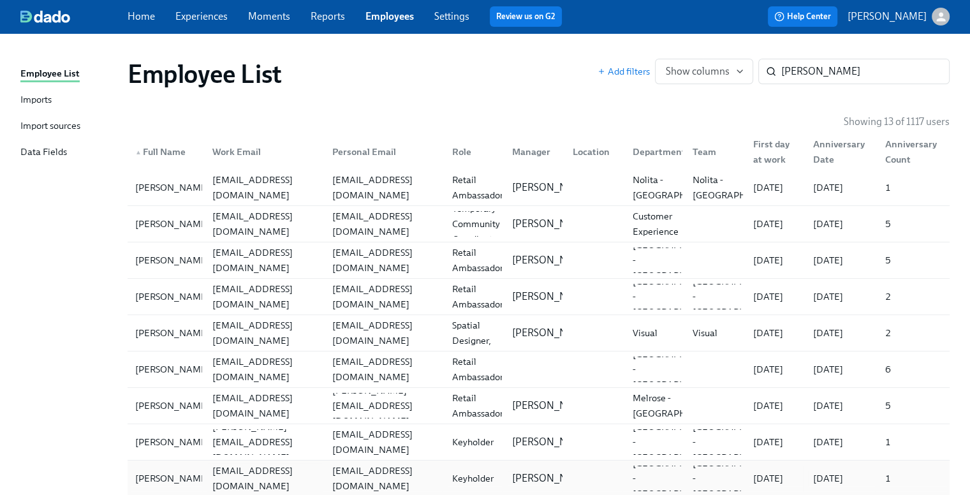
click at [311, 483] on div "mlee@rothys.com" at bounding box center [262, 479] width 120 height 26
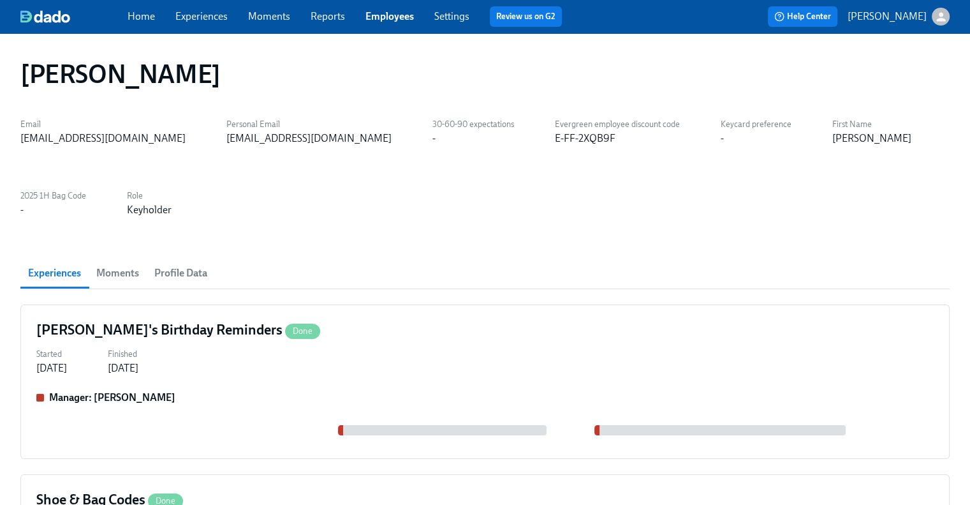
click at [184, 264] on span "Profile Data" at bounding box center [180, 273] width 53 height 18
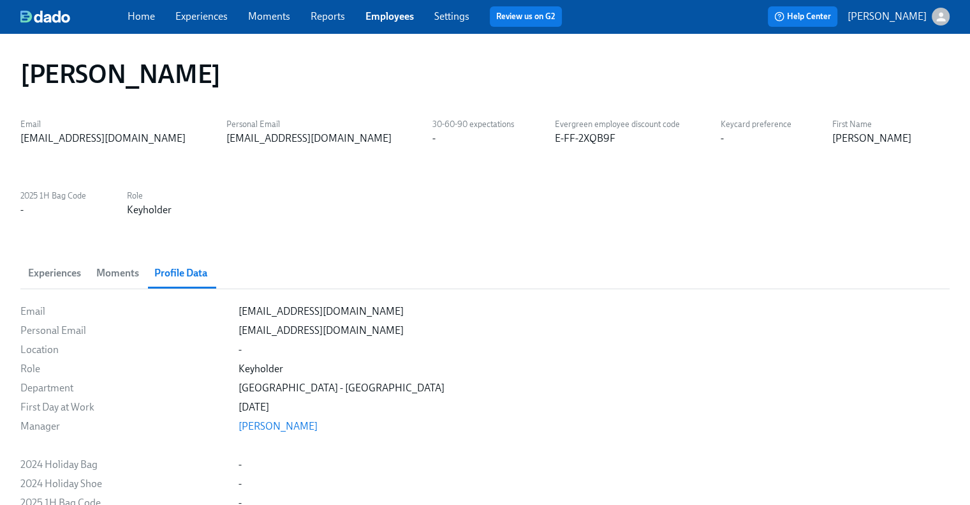
click at [752, 94] on div "Maddy Lee" at bounding box center [485, 73] width 950 height 51
click at [56, 264] on span "Experiences" at bounding box center [54, 273] width 53 height 18
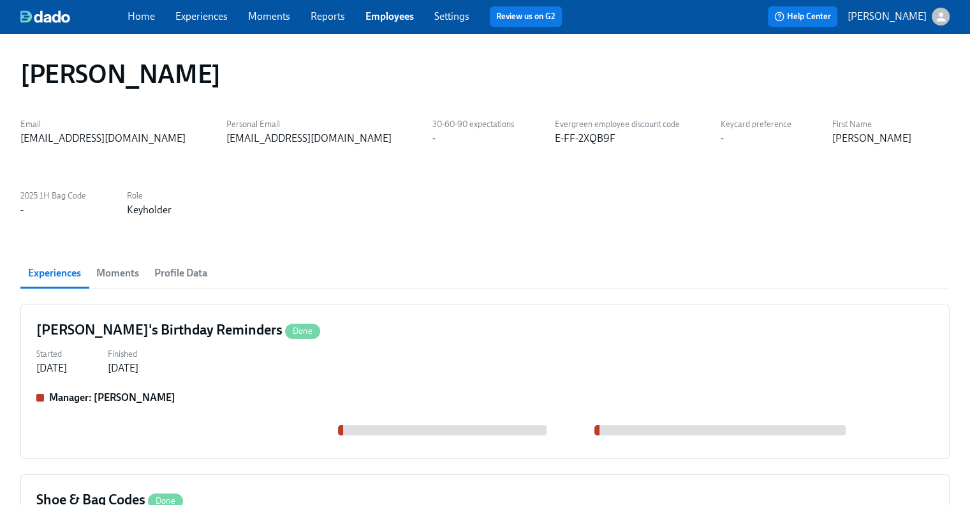
click at [386, 17] on link "Employees" at bounding box center [390, 16] width 48 height 12
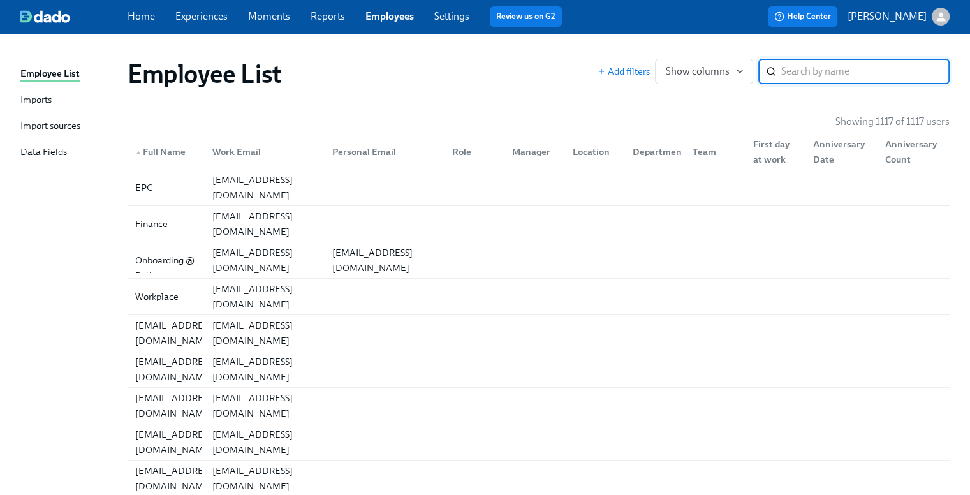
click at [853, 73] on input "search" at bounding box center [866, 72] width 168 height 26
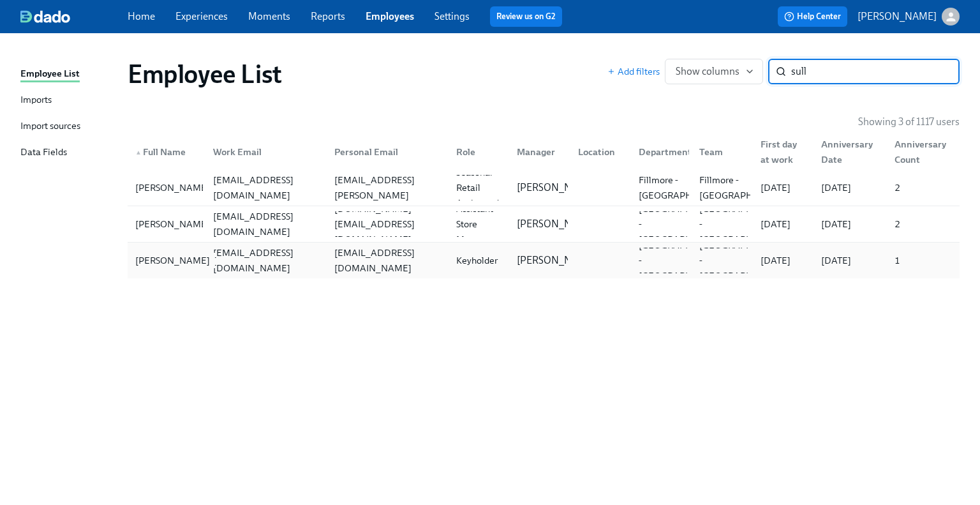
type input "sull"
click at [184, 256] on div "Sarah Sullivan" at bounding box center [172, 260] width 85 height 15
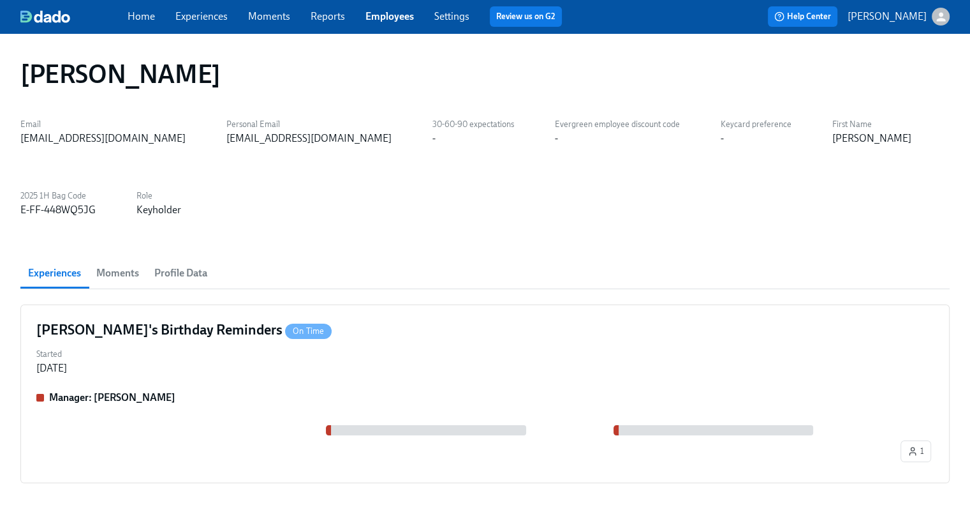
click at [181, 273] on span "Profile Data" at bounding box center [180, 273] width 53 height 18
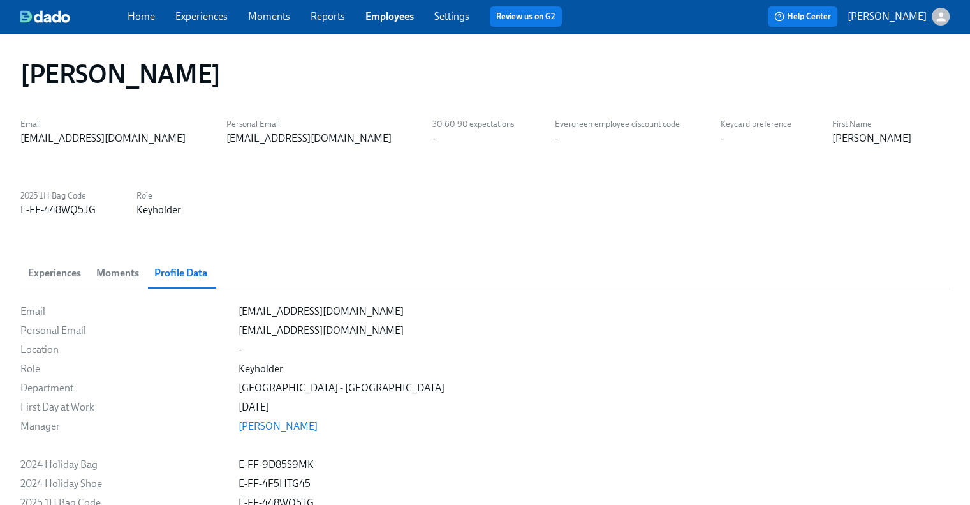
click at [379, 15] on link "Employees" at bounding box center [390, 16] width 48 height 12
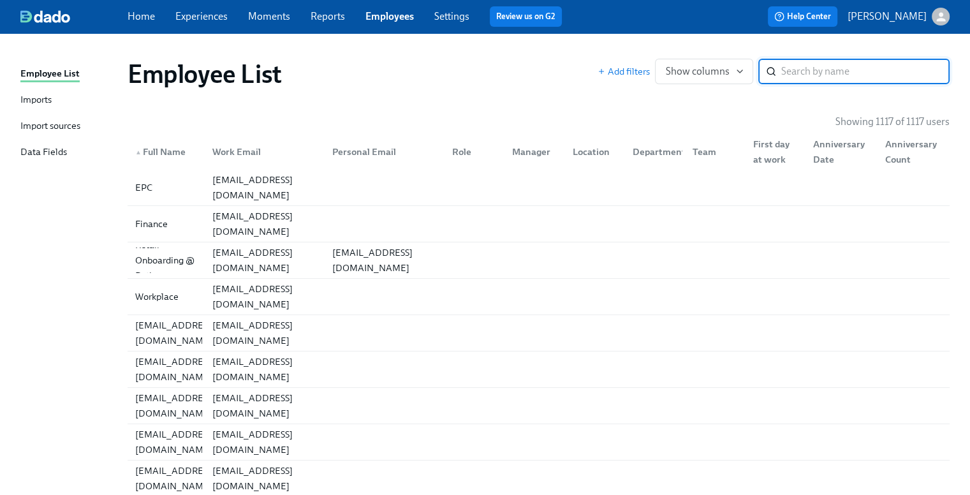
click at [858, 68] on input "search" at bounding box center [866, 72] width 168 height 26
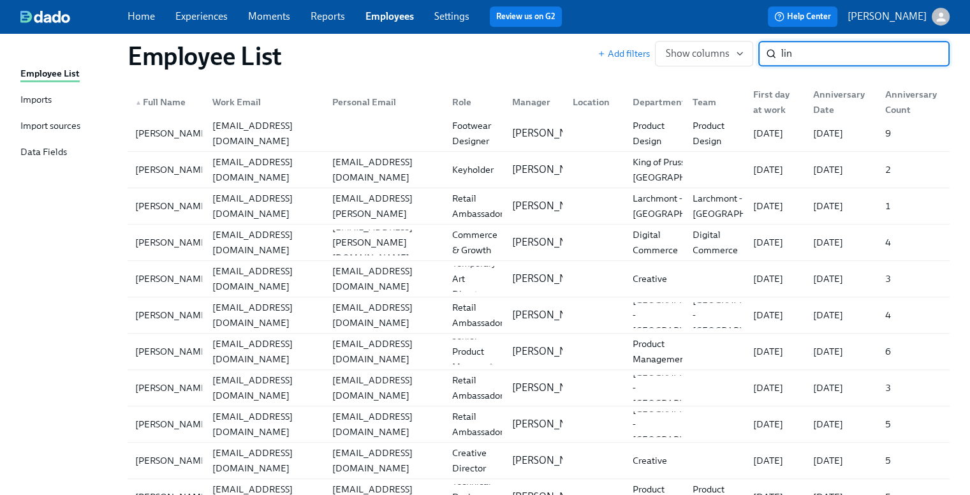
scroll to position [893, 0]
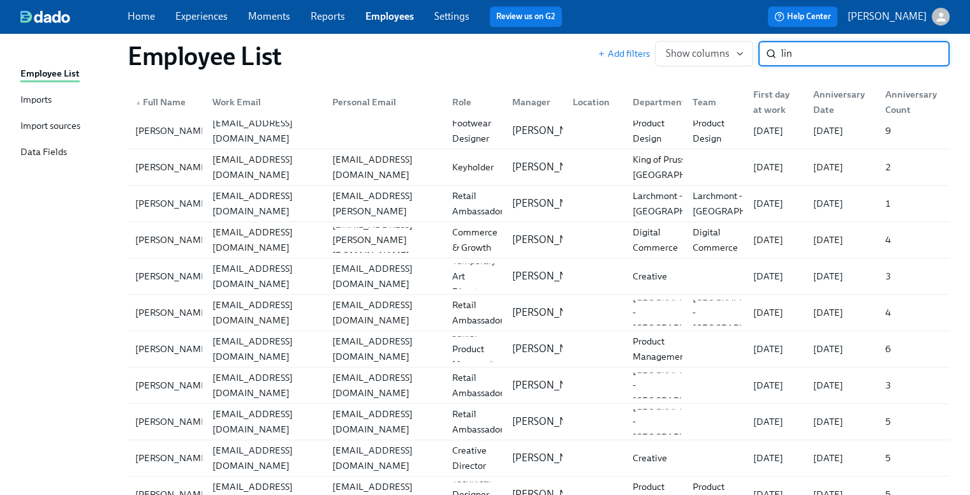
drag, startPoint x: 819, startPoint y: 56, endPoint x: 763, endPoint y: 50, distance: 56.4
click at [763, 50] on div "Add filters Show columns lin ​" at bounding box center [774, 54] width 352 height 26
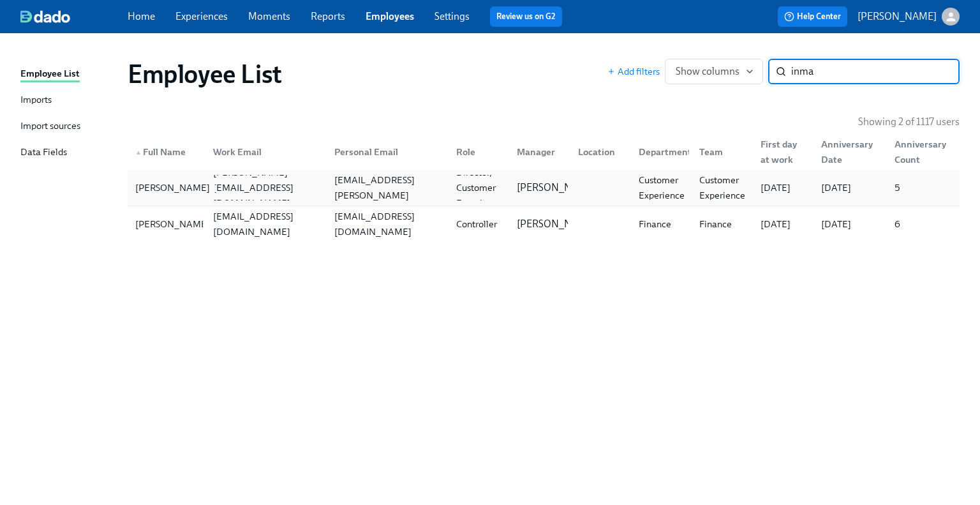
type input "inma"
click at [191, 195] on div "Lauren Inman-Semerau" at bounding box center [172, 187] width 85 height 15
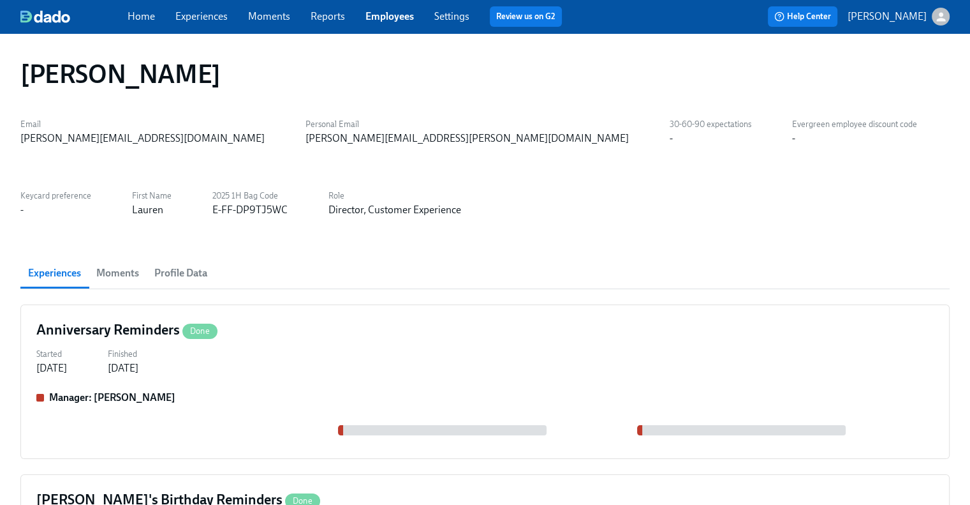
click at [175, 272] on span "Profile Data" at bounding box center [180, 273] width 53 height 18
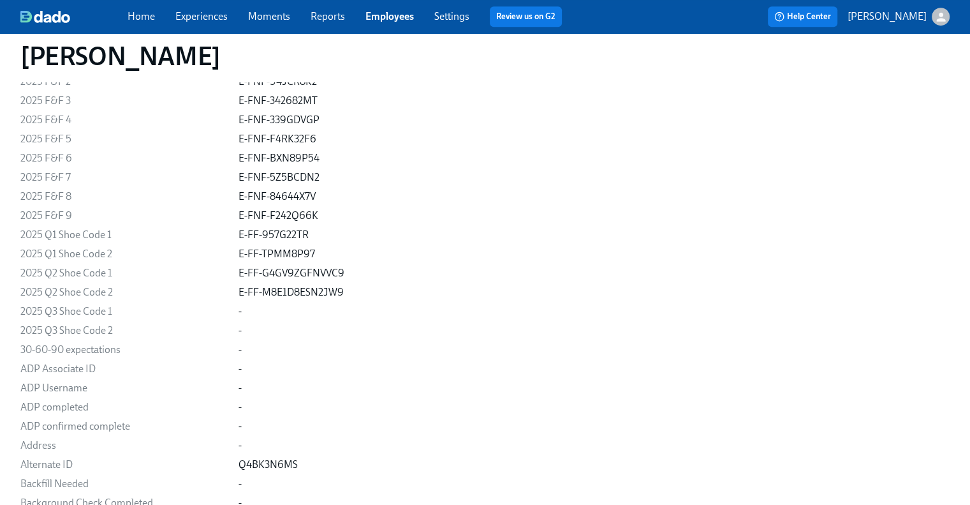
scroll to position [510, 0]
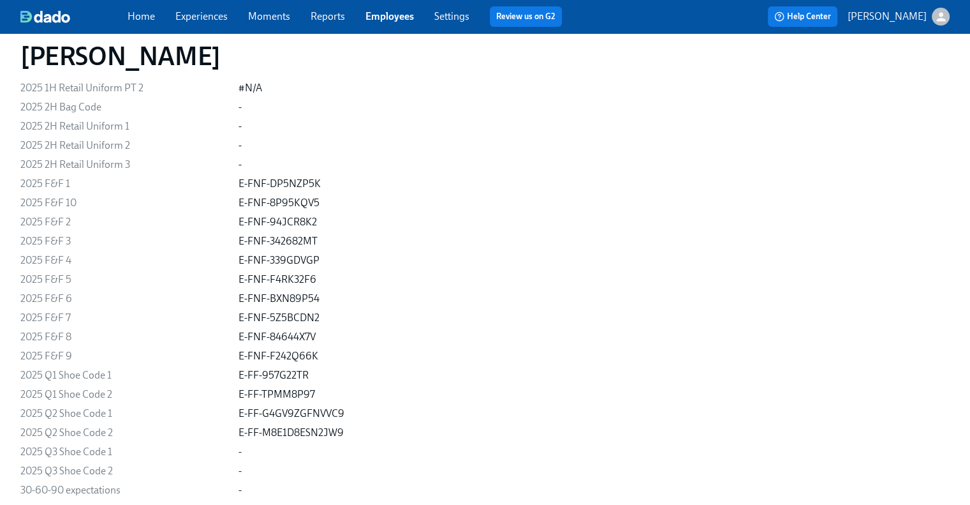
click at [362, 15] on div "Home Experiences Moments Reports Employees Settings Review us on G2" at bounding box center [350, 16] width 445 height 20
click at [373, 17] on link "Employees" at bounding box center [390, 16] width 48 height 12
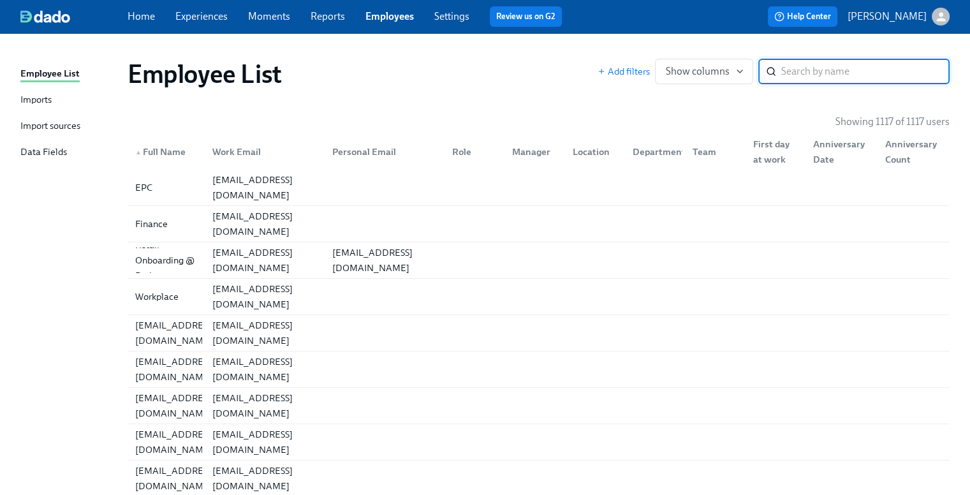
click at [855, 70] on input "search" at bounding box center [866, 72] width 168 height 26
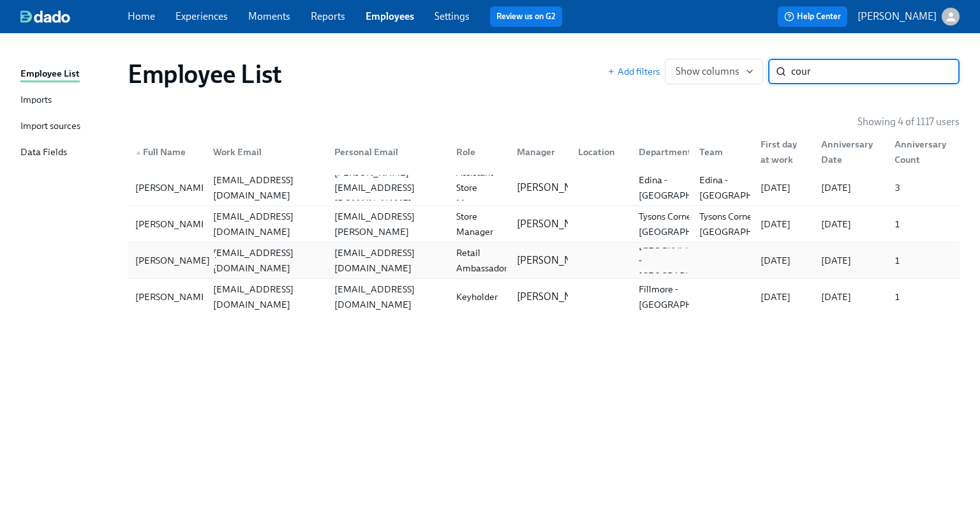
type input "cour"
click at [184, 265] on div "Cailin Courtney" at bounding box center [172, 260] width 85 height 15
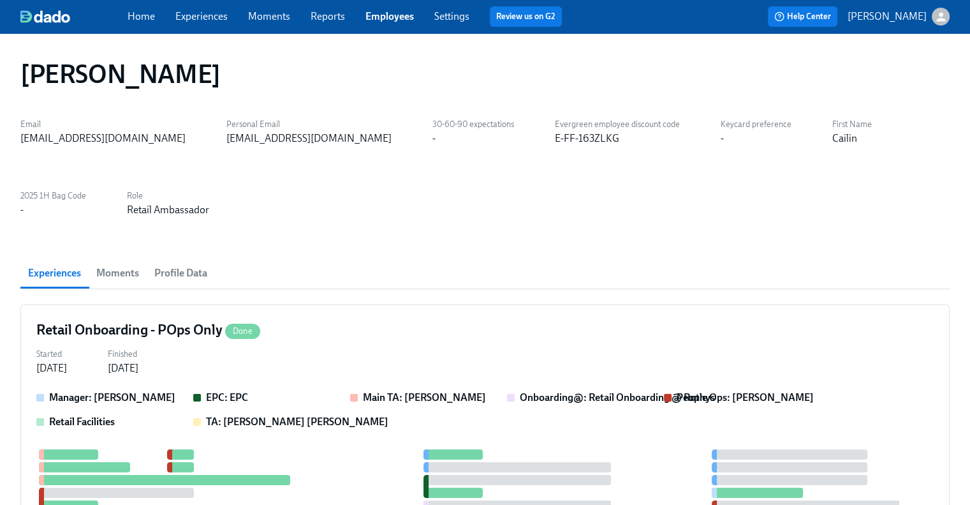
click at [153, 272] on button "Profile Data" at bounding box center [181, 273] width 68 height 31
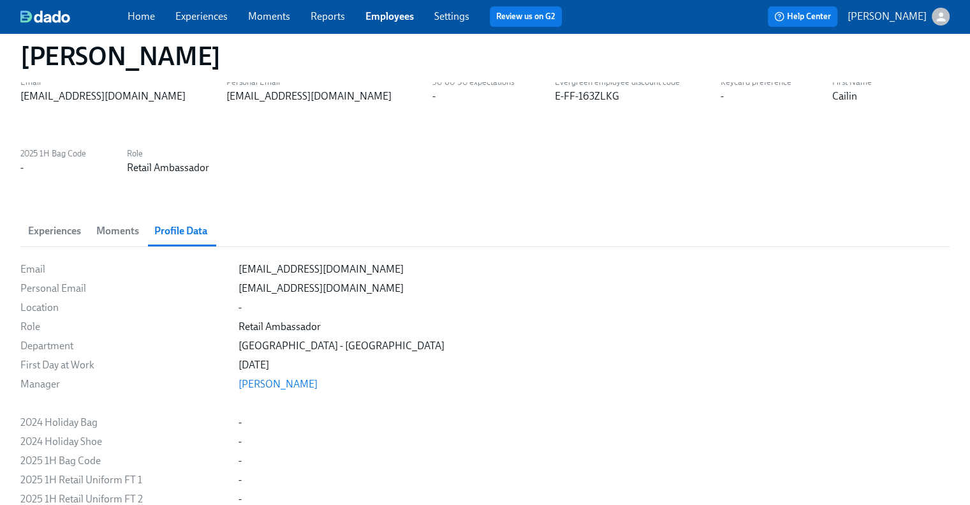
scroll to position [64, 0]
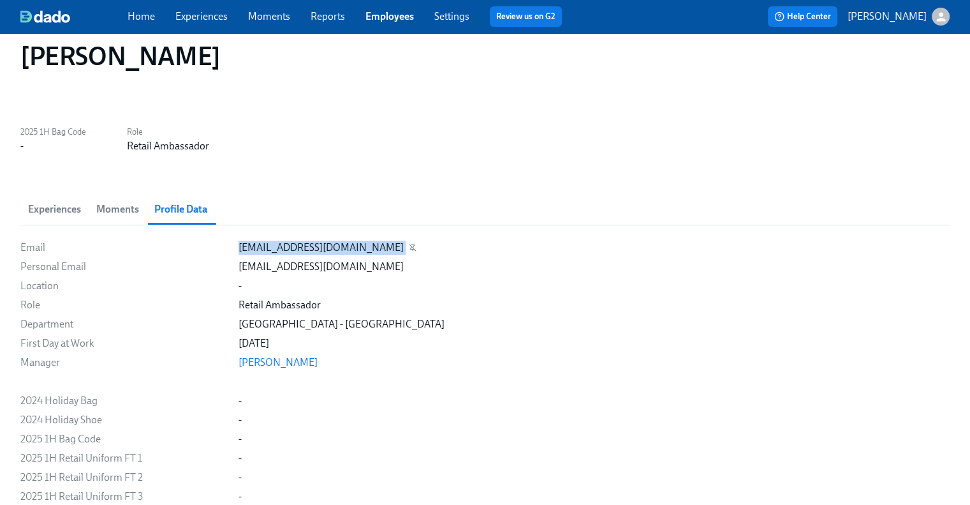
drag, startPoint x: 342, startPoint y: 251, endPoint x: 237, endPoint y: 250, distance: 104.6
click at [239, 250] on div "ccourtney@rothys.com" at bounding box center [594, 248] width 711 height 14
copy div "ccourtney@rothys.com"
drag, startPoint x: 189, startPoint y: 63, endPoint x: 26, endPoint y: 62, distance: 164.0
click at [26, 62] on div "Cailin Courtney" at bounding box center [485, 56] width 930 height 31
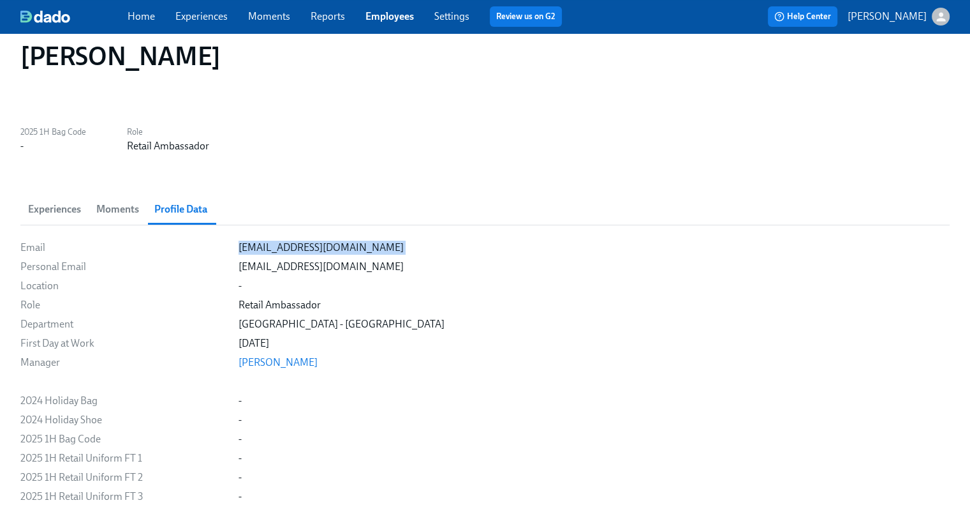
copy h1 "Cailin Courtney"
drag, startPoint x: 297, startPoint y: 341, endPoint x: 235, endPoint y: 341, distance: 61.9
drag, startPoint x: 288, startPoint y: 346, endPoint x: 237, endPoint y: 345, distance: 51.7
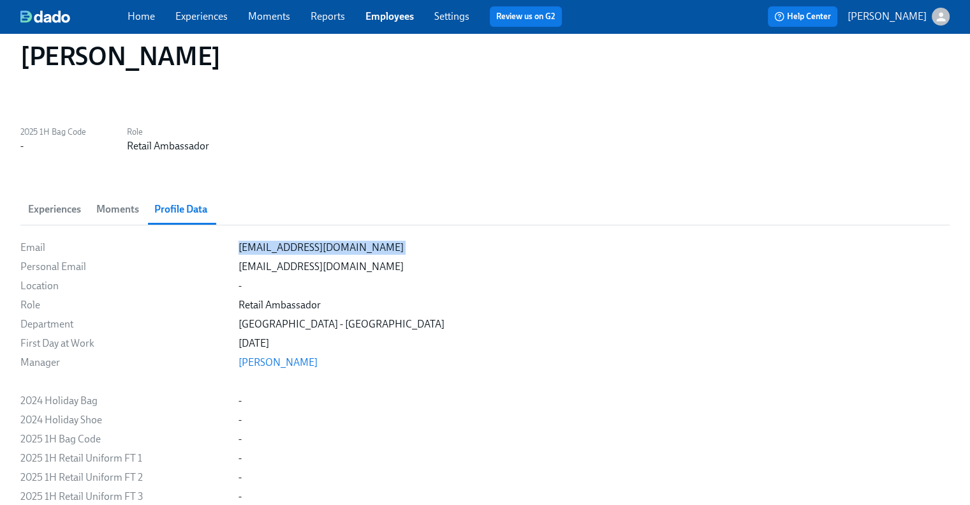
copy div "05/22/2025"
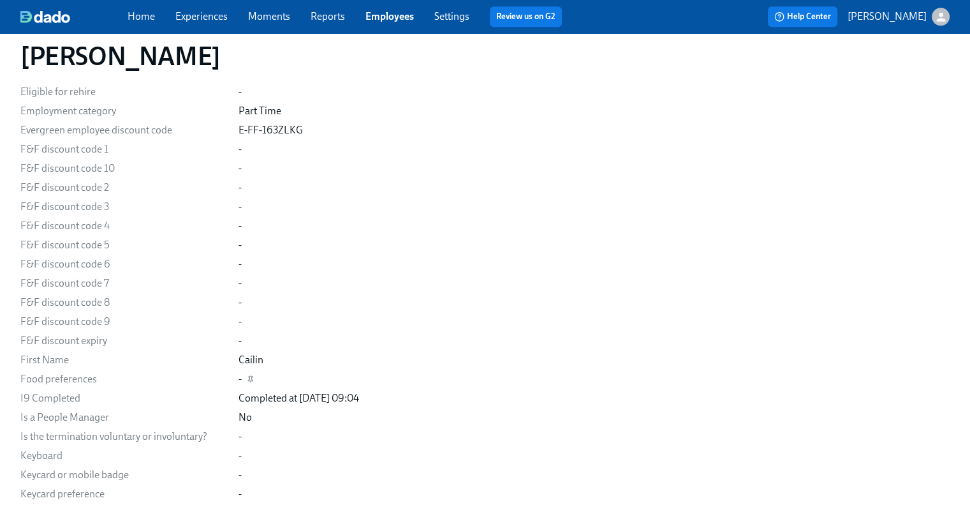
scroll to position [1212, 0]
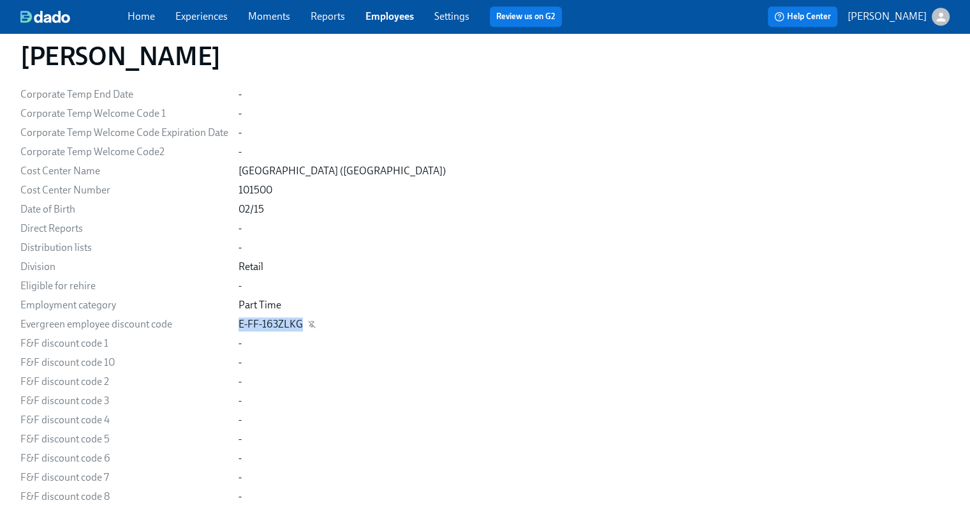
drag, startPoint x: 301, startPoint y: 324, endPoint x: 239, endPoint y: 323, distance: 61.9
click at [239, 323] on div "E-FF-163ZLKG" at bounding box center [594, 324] width 711 height 14
copy div "E-FF-163ZLKG"
click at [391, 14] on link "Employees" at bounding box center [390, 16] width 48 height 12
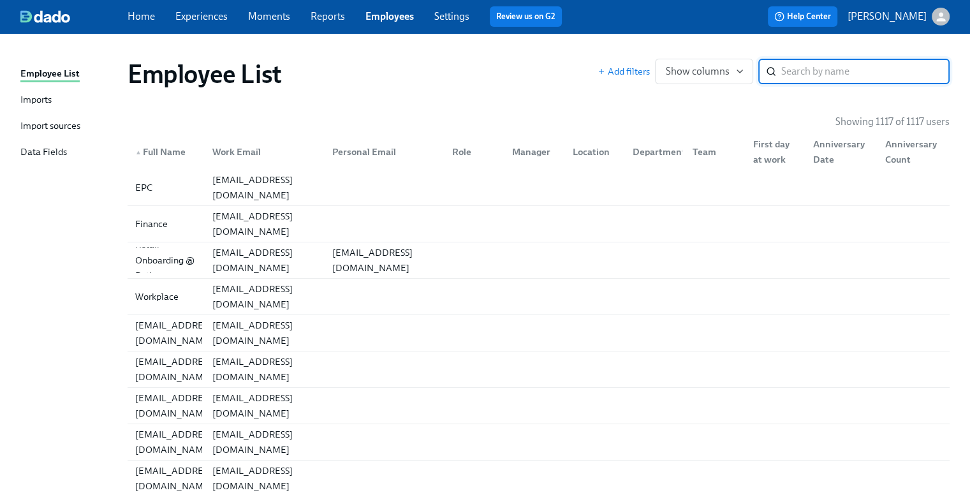
click at [808, 73] on input "search" at bounding box center [866, 72] width 168 height 26
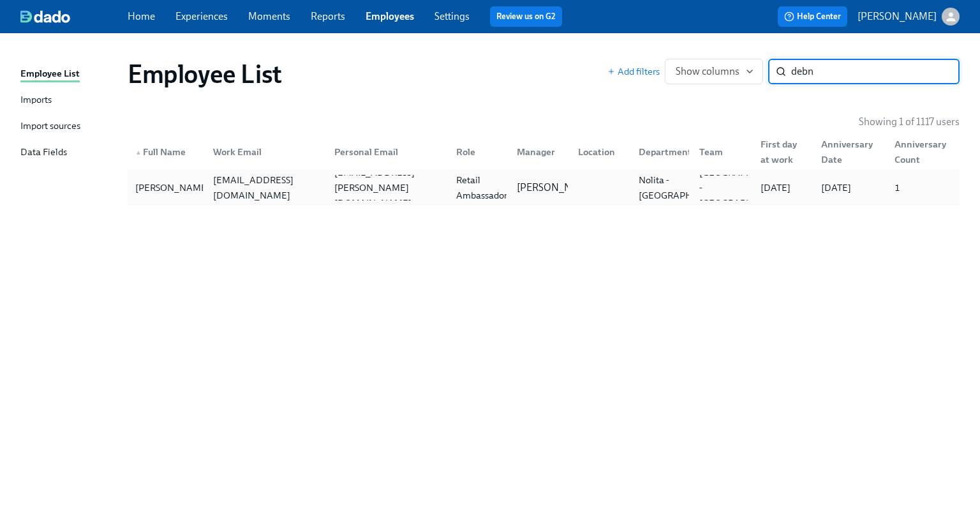
type input "debn"
click at [246, 188] on div "sdebnath@rothys.com" at bounding box center [266, 187] width 116 height 31
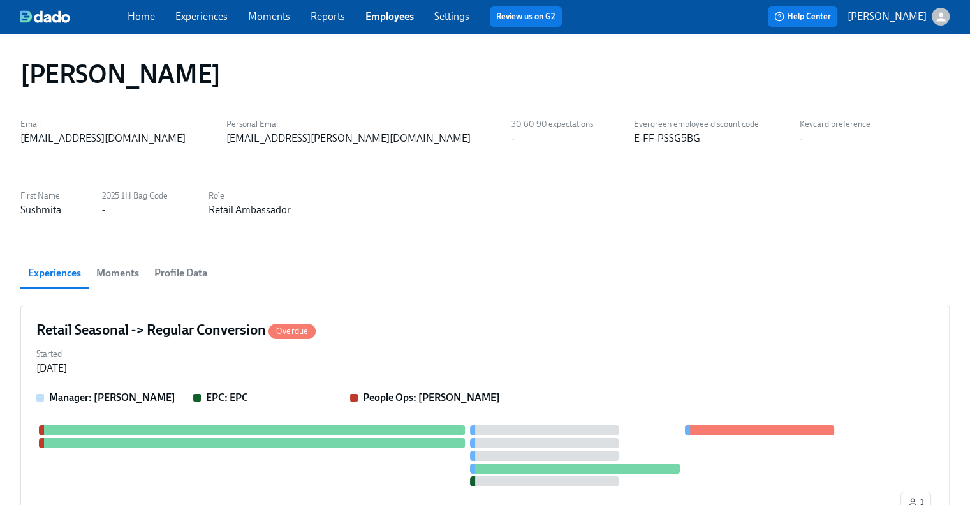
click at [186, 269] on span "Profile Data" at bounding box center [180, 273] width 53 height 18
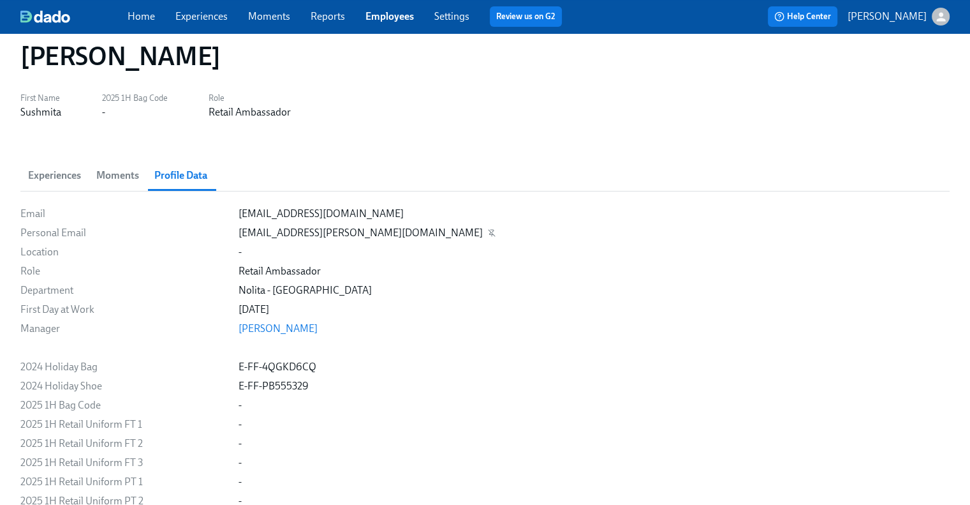
scroll to position [128, 0]
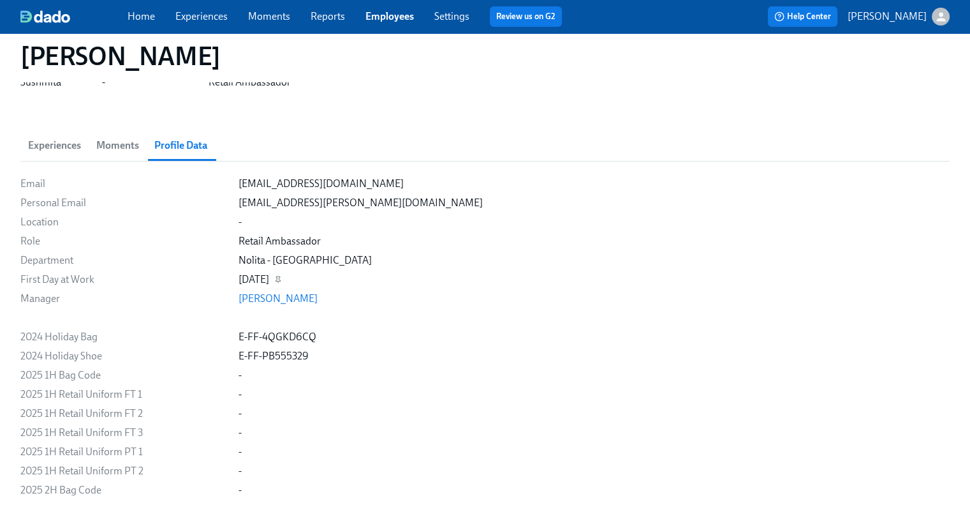
drag, startPoint x: 288, startPoint y: 281, endPoint x: 237, endPoint y: 281, distance: 50.4
click at [239, 281] on div "05/15/2025" at bounding box center [254, 279] width 31 height 14
copy div "05/15/2025"
drag, startPoint x: 334, startPoint y: 186, endPoint x: 240, endPoint y: 186, distance: 93.8
click at [240, 186] on div "sdebnath@rothys.com" at bounding box center [321, 184] width 165 height 14
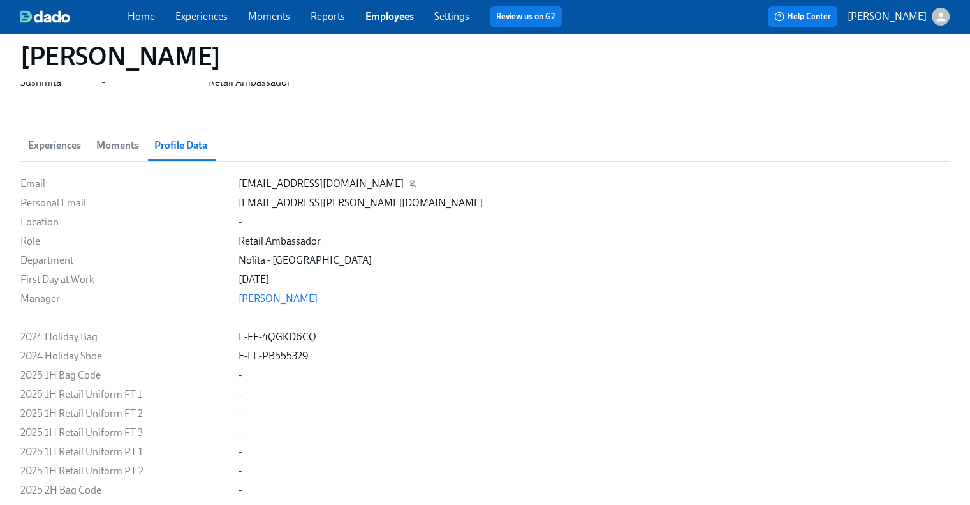
click at [239, 186] on div "sdebnath@rothys.com" at bounding box center [321, 184] width 165 height 14
drag, startPoint x: 237, startPoint y: 186, endPoint x: 337, endPoint y: 188, distance: 100.2
copy div "sdebnath@rothys.com"
drag, startPoint x: 228, startPoint y: 59, endPoint x: 26, endPoint y: 58, distance: 202.9
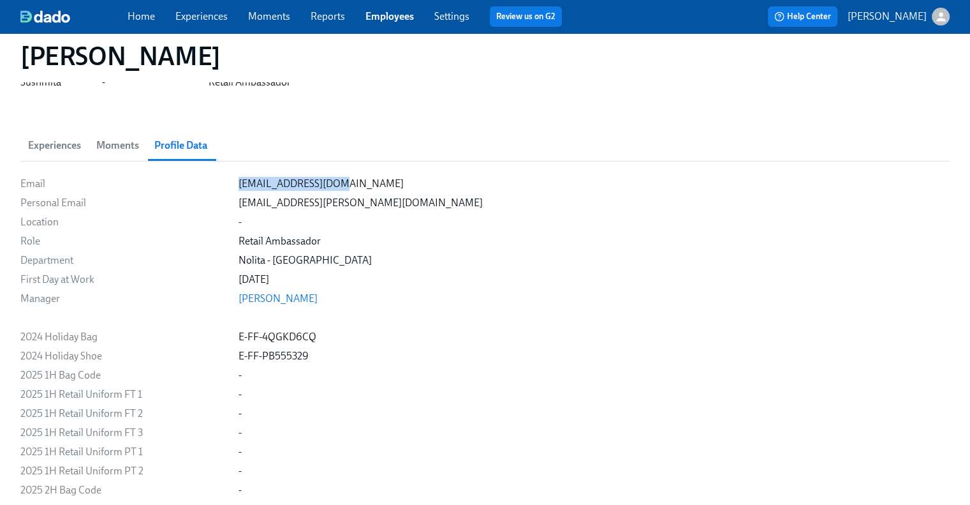
click at [26, 58] on div "Sushmita Debnath" at bounding box center [485, 56] width 930 height 31
copy h1 "Sushmita Debnath"
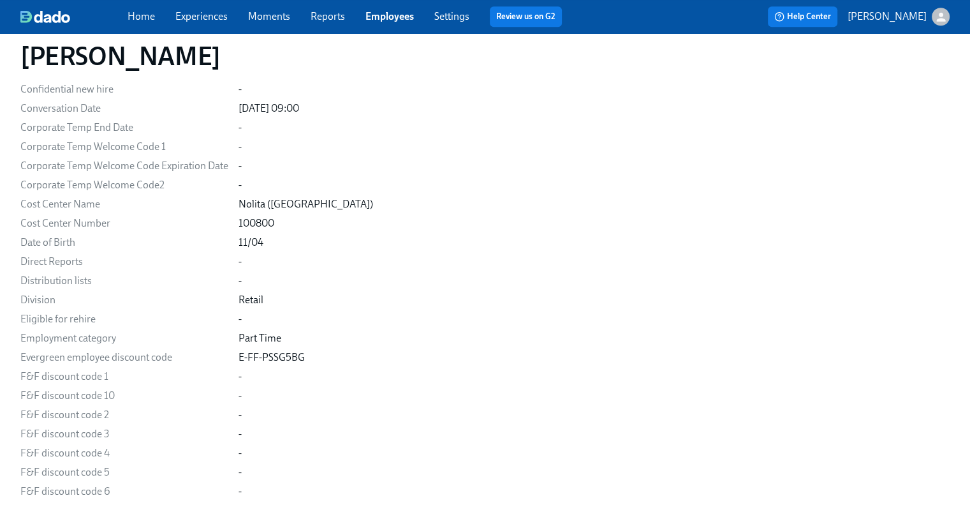
scroll to position [1340, 0]
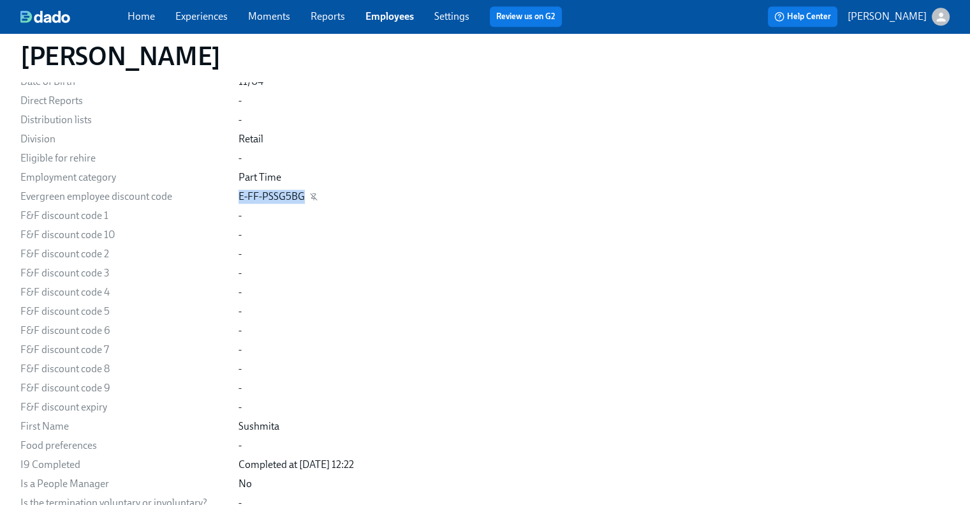
drag, startPoint x: 301, startPoint y: 196, endPoint x: 240, endPoint y: 200, distance: 61.4
click at [240, 200] on div "E-FF-PSSG5BG" at bounding box center [272, 196] width 66 height 14
copy div "E-FF-PSSG5BG"
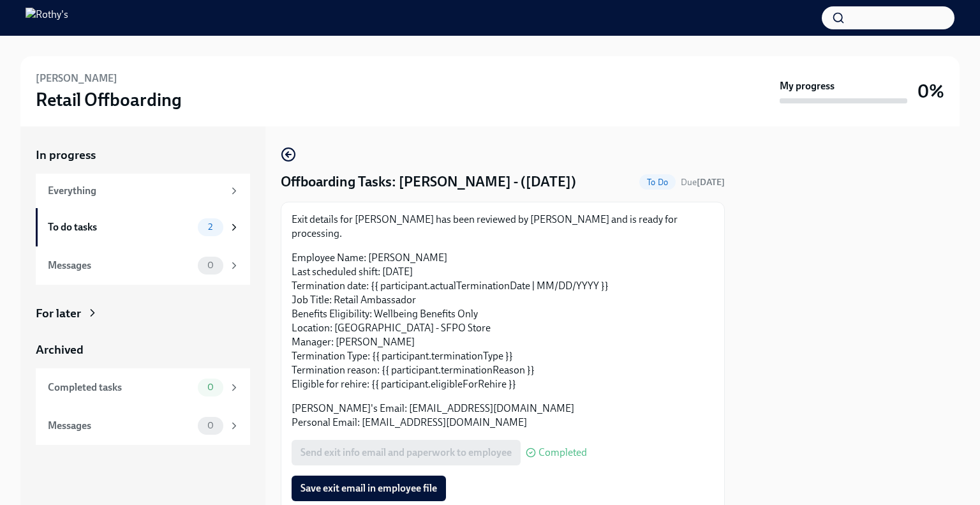
scroll to position [110, 0]
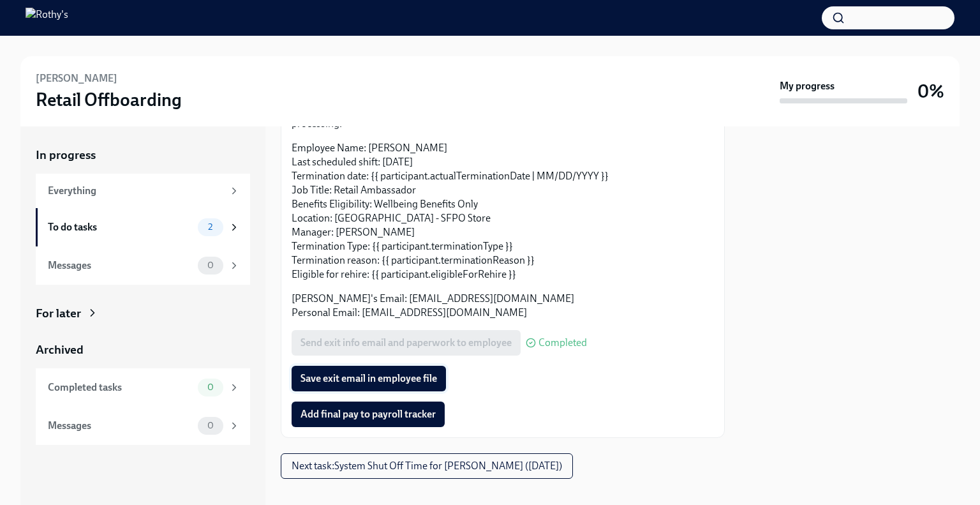
click at [369, 372] on button "Save exit email in employee file" at bounding box center [369, 379] width 154 height 26
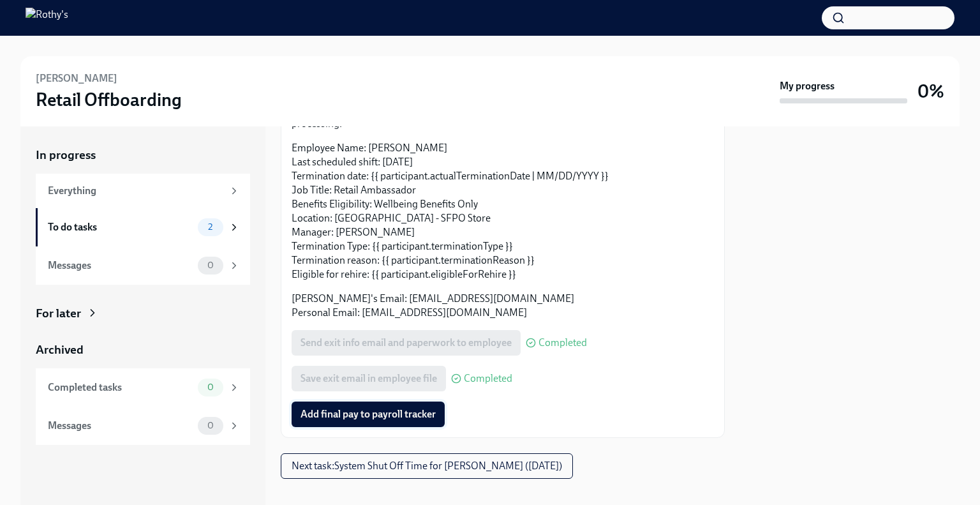
click at [385, 408] on span "Add final pay to payroll tracker" at bounding box center [367, 414] width 135 height 13
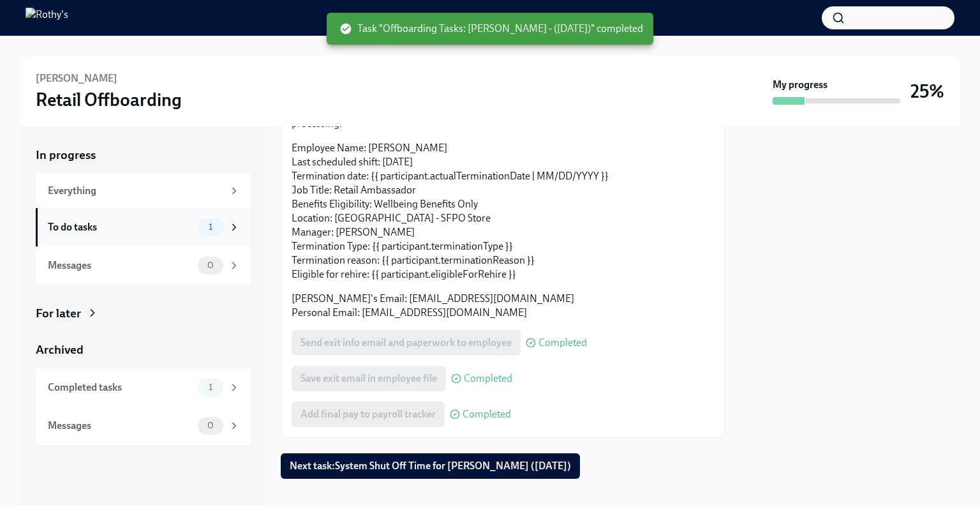
click at [151, 213] on div "To do tasks 1" at bounding box center [143, 227] width 214 height 38
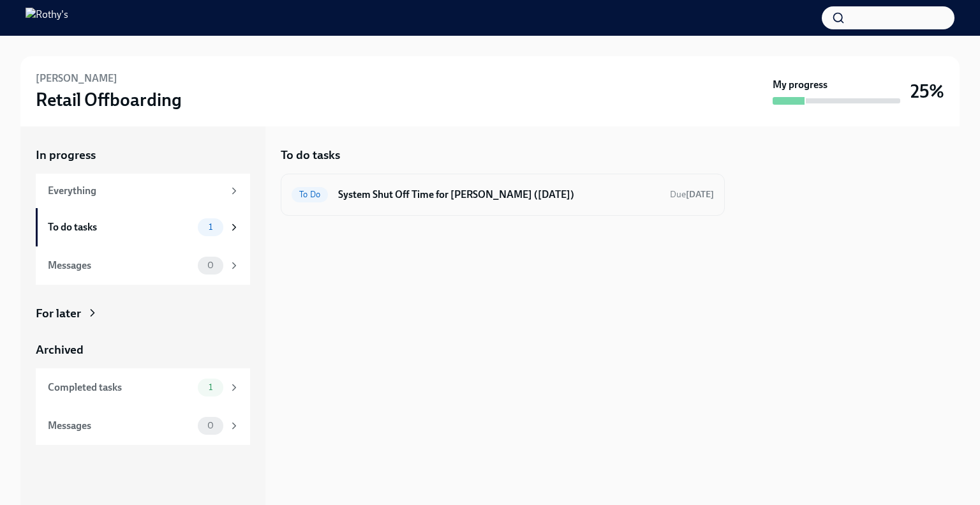
click at [416, 190] on h6 "System Shut Off Time for Armando Vargas (08/29/2025)" at bounding box center [499, 195] width 322 height 14
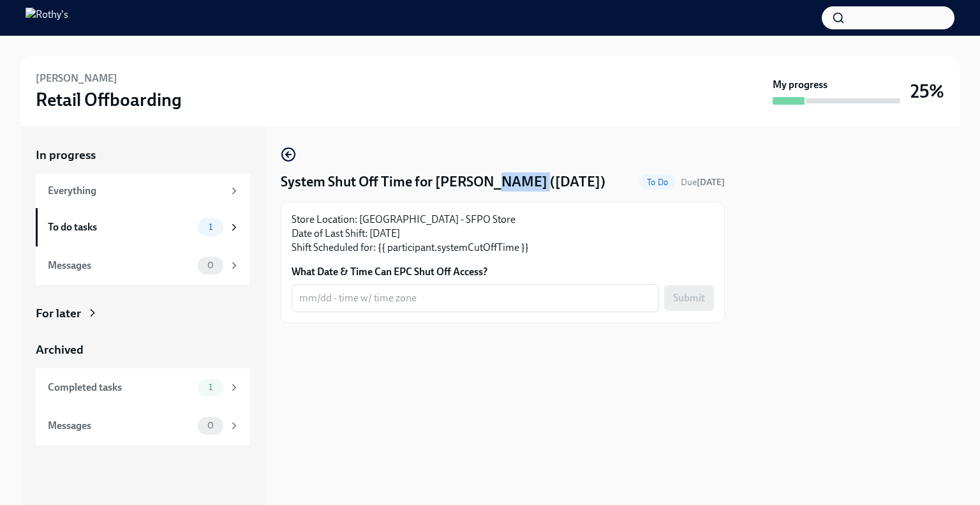
drag, startPoint x: 540, startPoint y: 186, endPoint x: 499, endPoint y: 185, distance: 41.5
click at [499, 185] on h4 "System Shut Off Time for Armando Vargas (08/29/2025)" at bounding box center [443, 181] width 325 height 19
copy h4 "Vargas"
click at [538, 175] on h4 "System Shut Off Time for Armando Vargas (08/29/2025)" at bounding box center [443, 181] width 325 height 19
drag, startPoint x: 538, startPoint y: 183, endPoint x: 499, endPoint y: 182, distance: 39.6
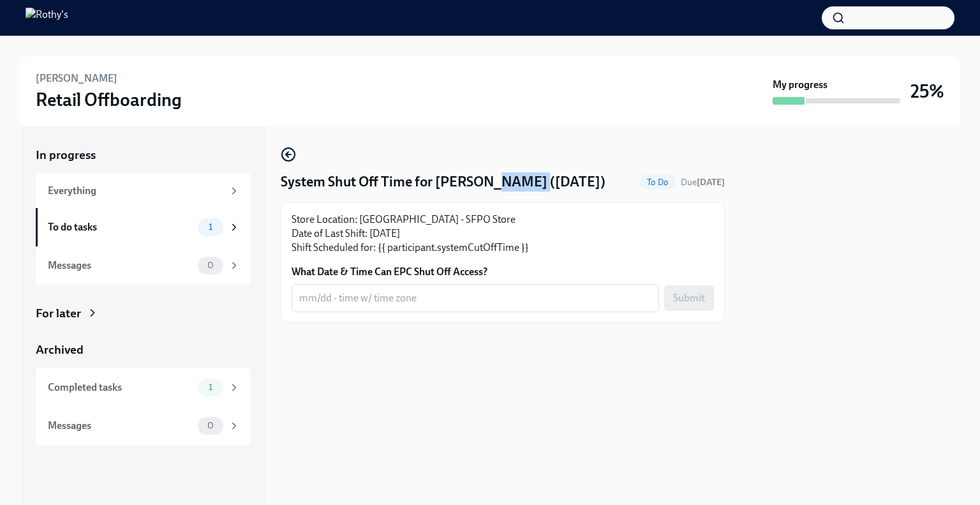
click at [499, 182] on h4 "System Shut Off Time for Armando Vargas (08/29/2025)" at bounding box center [443, 181] width 325 height 19
copy h4 "Vargas"
click at [345, 306] on textarea "What Date & Time Can EPC Shut Off Access?" at bounding box center [475, 297] width 352 height 15
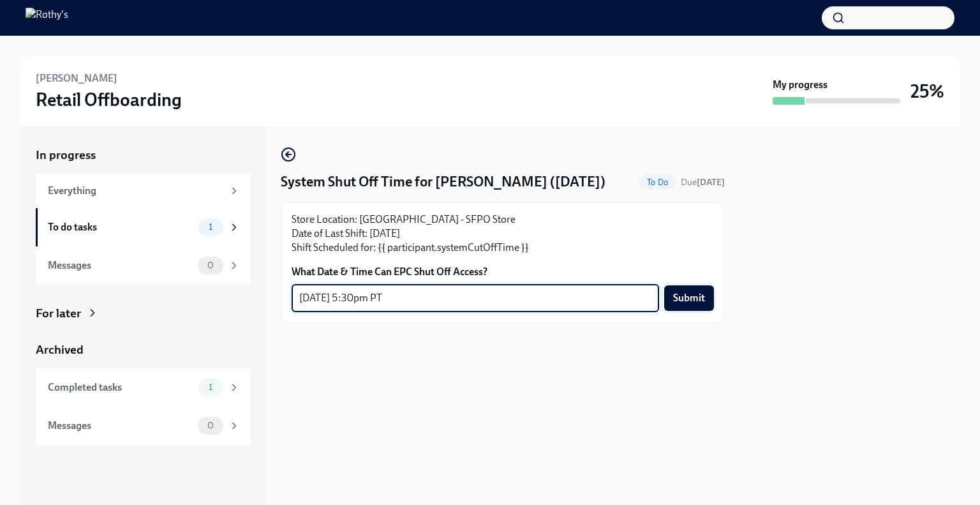
type textarea "8/29 - 5:30pm PT"
click at [712, 311] on button "Submit" at bounding box center [689, 298] width 50 height 26
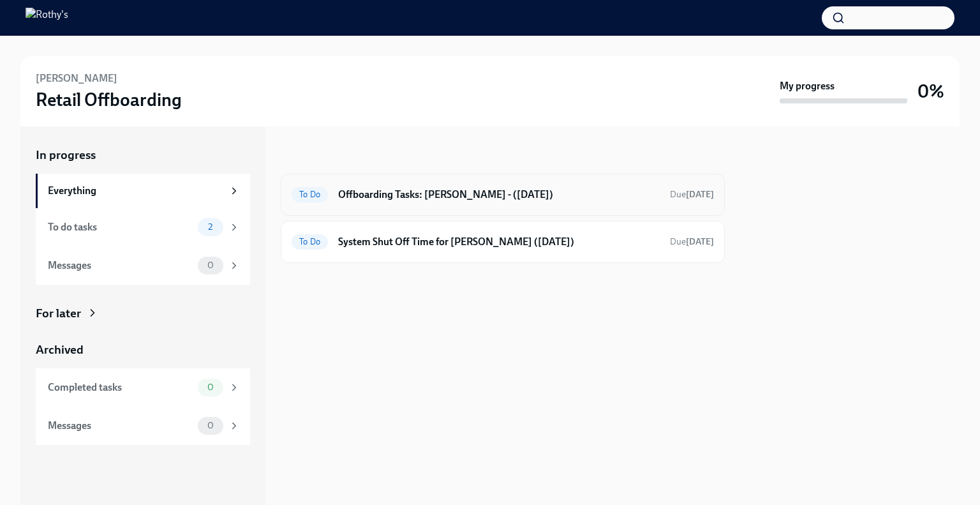
click at [446, 196] on h6 "Offboarding Tasks: [PERSON_NAME] - ([DATE])" at bounding box center [499, 195] width 322 height 14
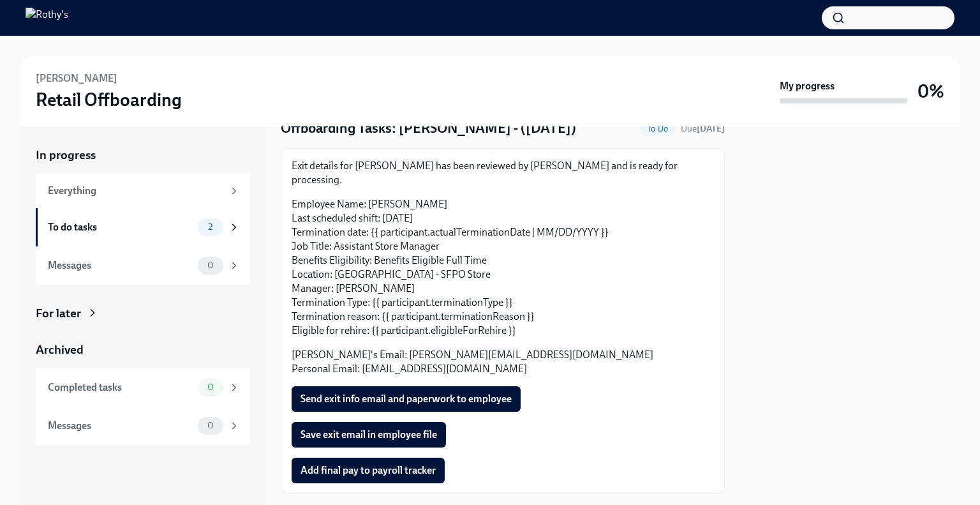
scroll to position [110, 0]
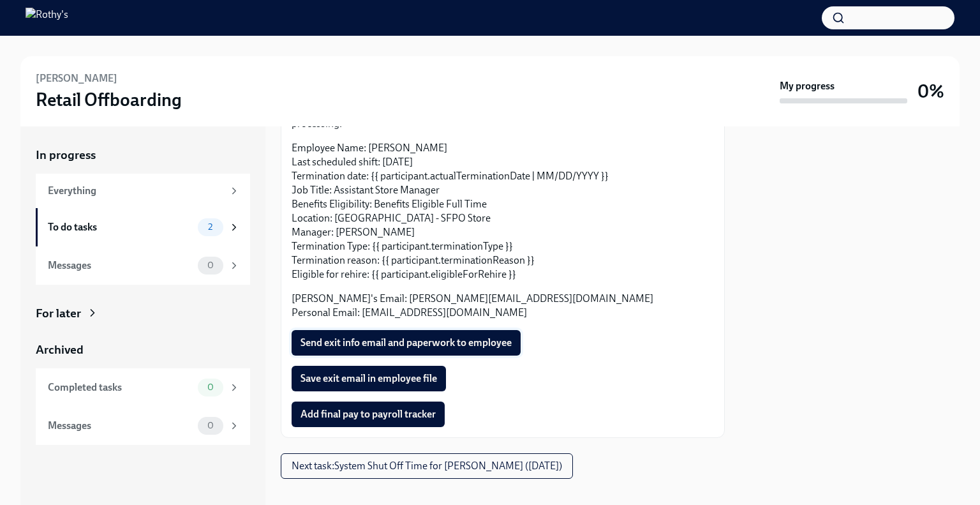
click at [411, 336] on span "Send exit info email and paperwork to employee" at bounding box center [405, 342] width 211 height 13
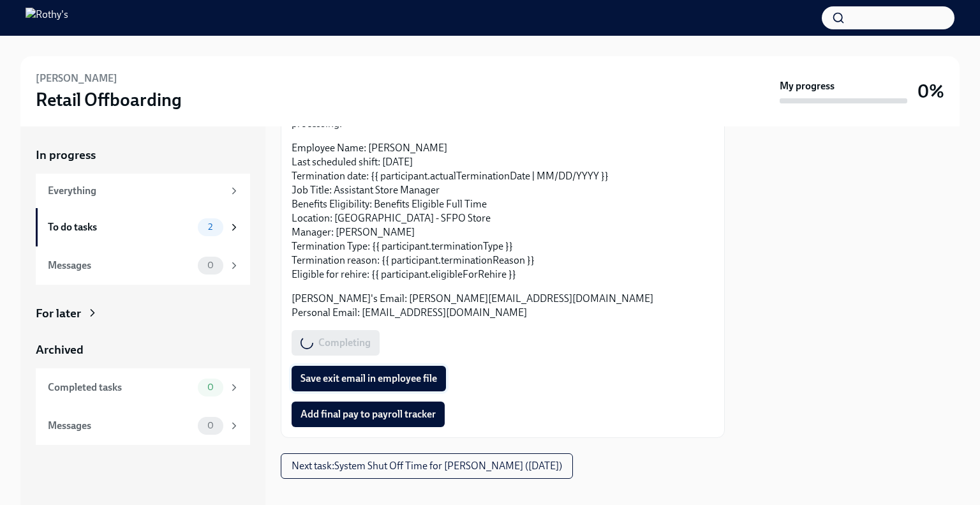
click at [396, 372] on span "Save exit email in employee file" at bounding box center [368, 378] width 137 height 13
click at [397, 408] on span "Add final pay to payroll tracker" at bounding box center [367, 414] width 135 height 13
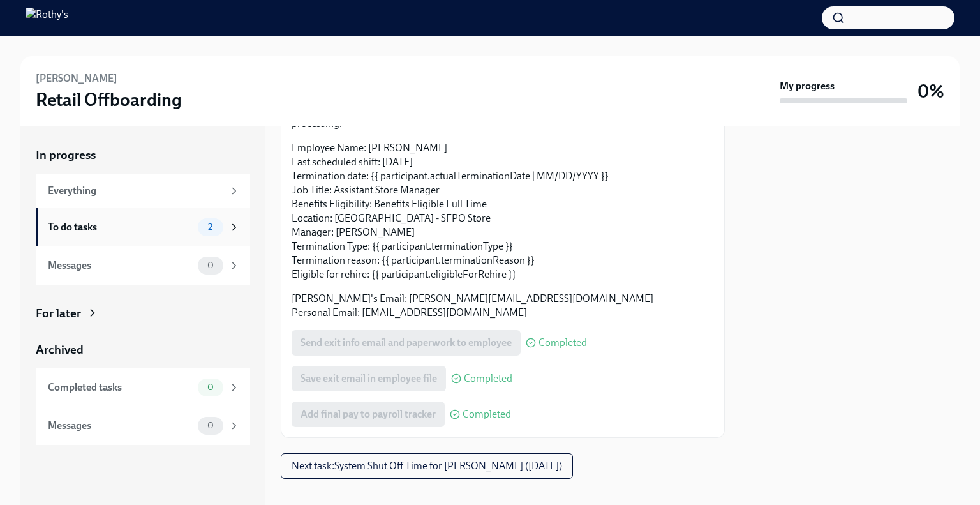
click at [135, 234] on div "To do tasks 2" at bounding box center [144, 227] width 192 height 18
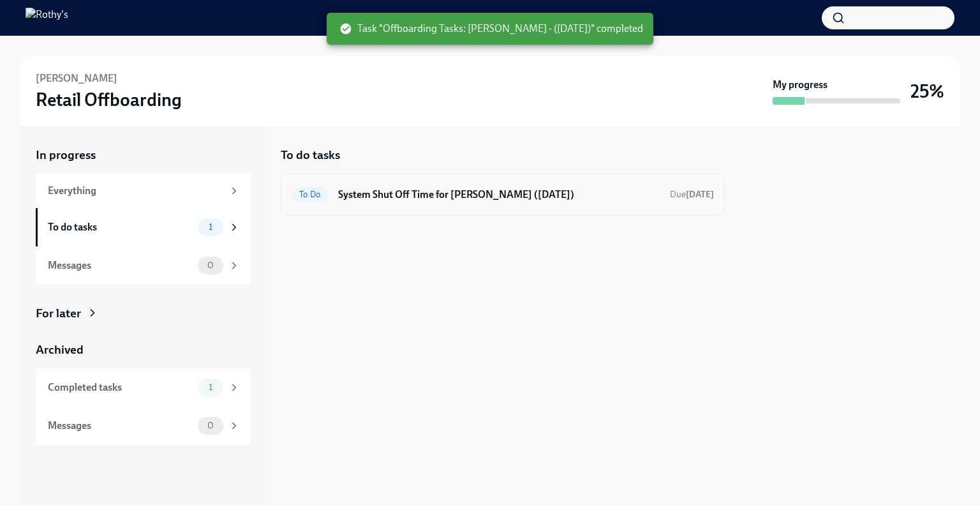
click at [426, 196] on h6 "System Shut Off Time for [PERSON_NAME] ([DATE])" at bounding box center [499, 195] width 322 height 14
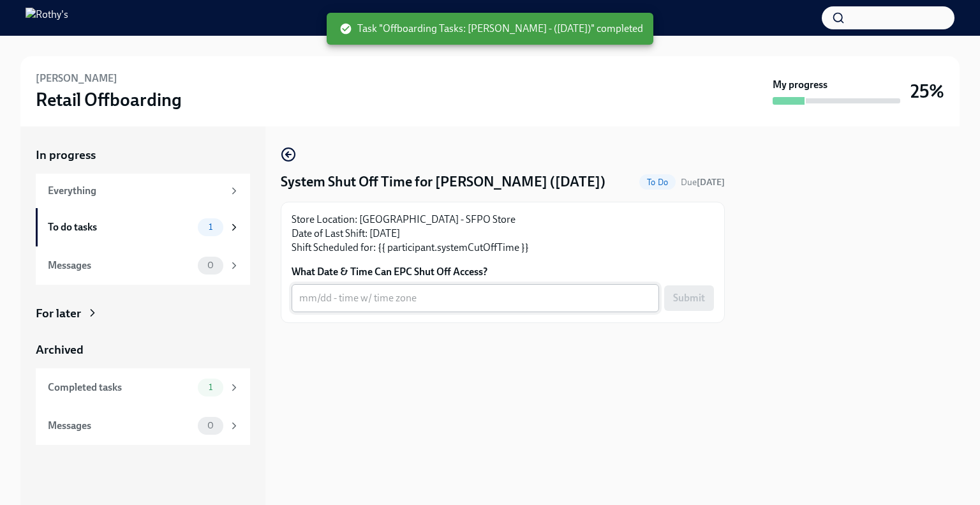
click at [345, 300] on textarea "What Date & Time Can EPC Shut Off Access?" at bounding box center [475, 297] width 352 height 15
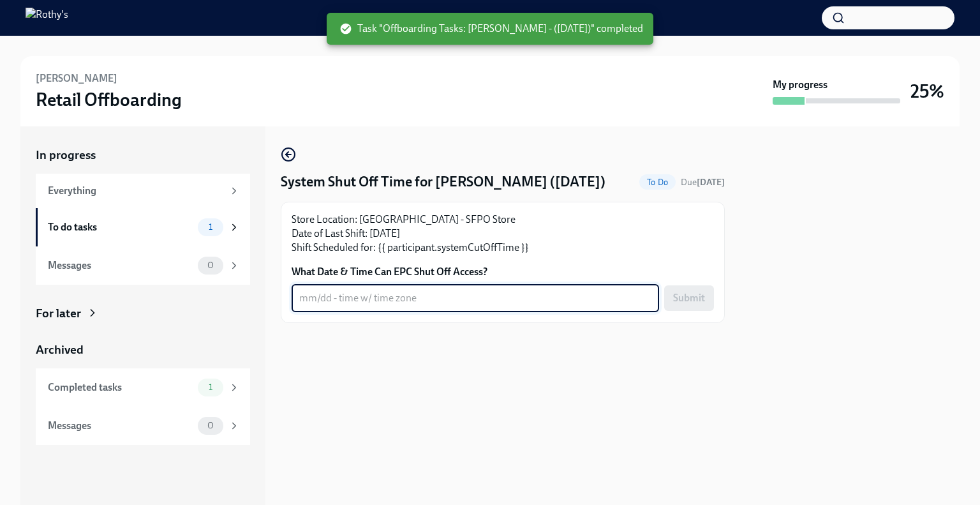
type textarea "9"
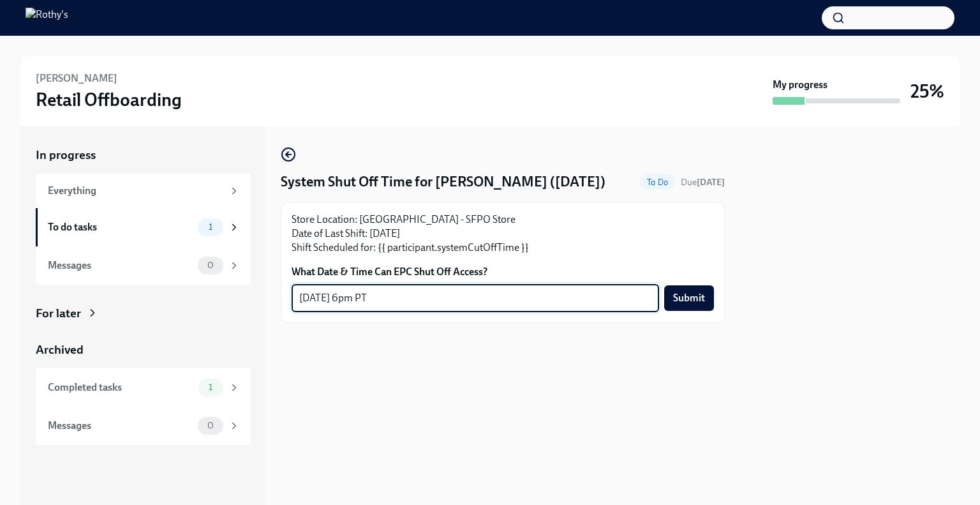
type textarea "[DATE] 6pm PT"
click at [688, 302] on span "Submit" at bounding box center [689, 298] width 32 height 13
